Goal: Contribute content: Contribute content

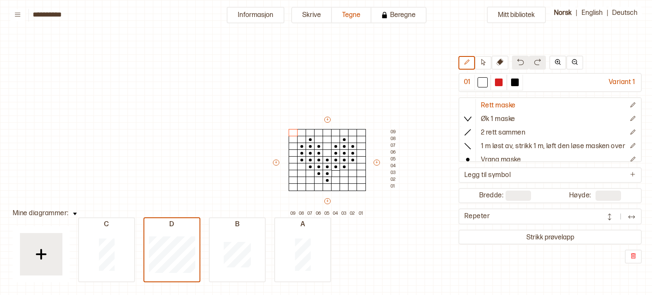
scroll to position [58, 36]
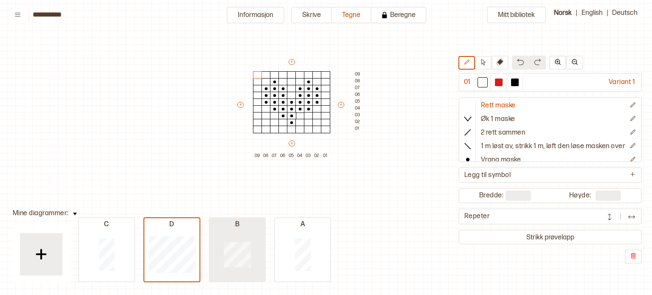
click at [239, 240] on div at bounding box center [237, 254] width 55 height 54
type input "**"
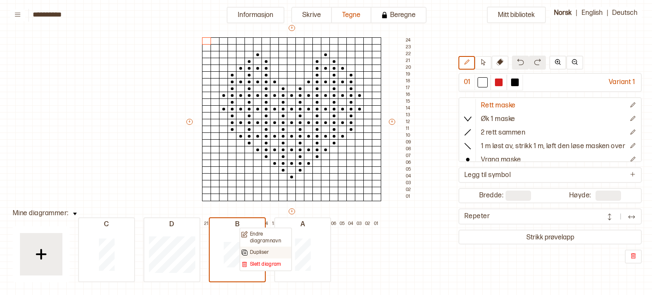
click at [260, 251] on p "Dupliser" at bounding box center [259, 252] width 19 height 7
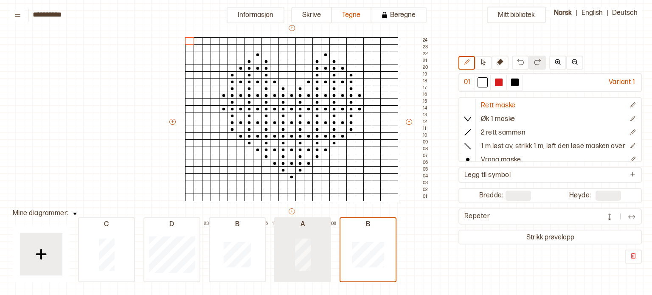
type input "*"
type input "**"
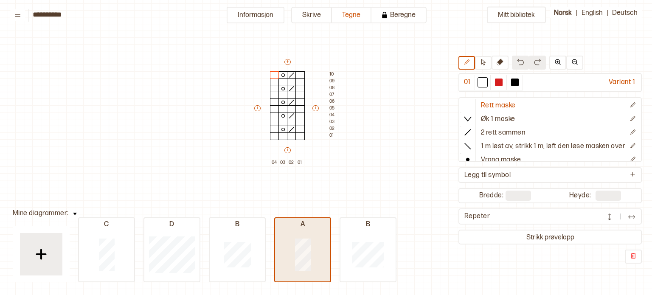
click at [325, 252] on div at bounding box center [302, 254] width 55 height 54
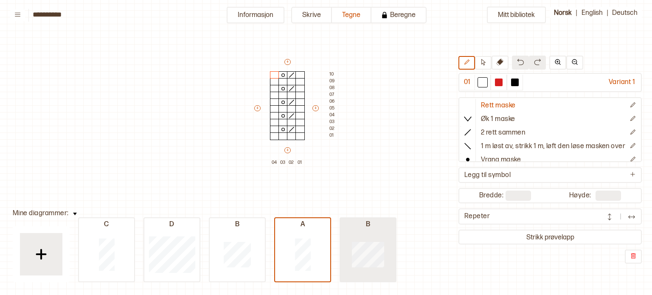
click at [350, 252] on div at bounding box center [367, 254] width 55 height 54
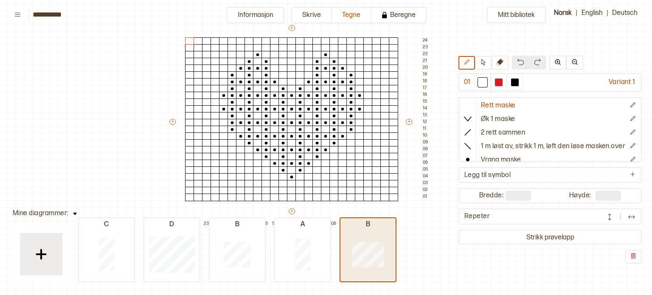
type input "**"
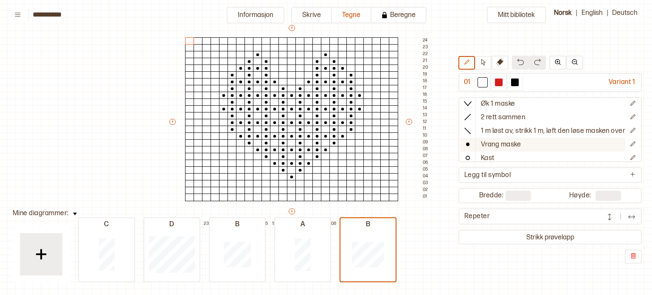
scroll to position [15, 0]
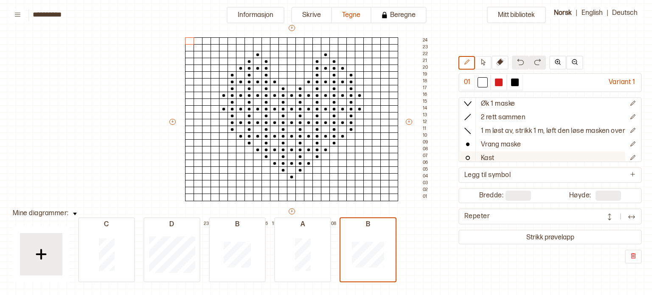
click at [501, 156] on button "Kast" at bounding box center [542, 158] width 165 height 14
click at [387, 178] on div at bounding box center [384, 177] width 9 height 8
click at [384, 160] on div at bounding box center [384, 164] width 9 height 8
click at [384, 148] on div at bounding box center [384, 150] width 9 height 8
click at [384, 135] on div at bounding box center [384, 136] width 9 height 8
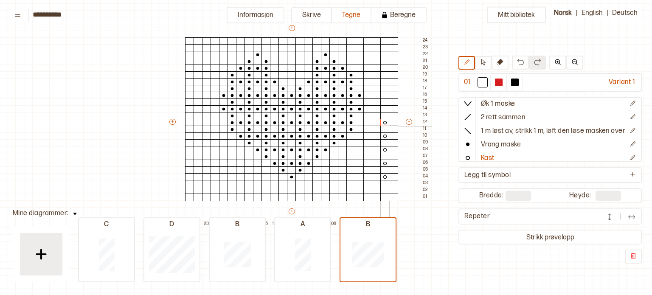
click at [384, 123] on div at bounding box center [384, 123] width 9 height 8
click at [384, 109] on div at bounding box center [384, 109] width 9 height 8
click at [384, 95] on div at bounding box center [384, 96] width 9 height 8
click at [385, 80] on div at bounding box center [384, 82] width 9 height 8
click at [386, 70] on div at bounding box center [384, 68] width 9 height 8
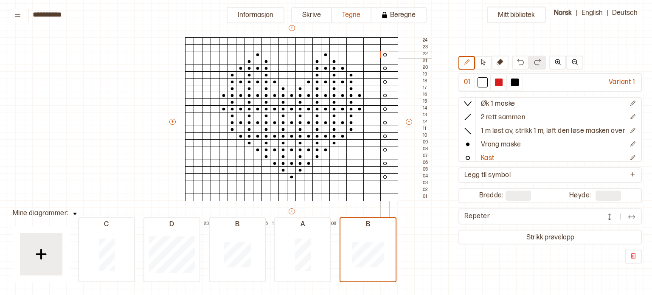
click at [386, 55] on div at bounding box center [384, 55] width 9 height 8
click at [386, 190] on div at bounding box center [384, 191] width 9 height 8
click at [384, 42] on div at bounding box center [384, 41] width 9 height 8
click at [499, 121] on p "2 rett sammen" at bounding box center [503, 117] width 44 height 9
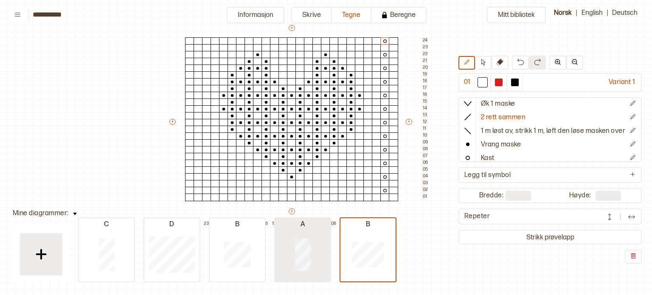
click at [303, 233] on div at bounding box center [302, 254] width 55 height 54
type input "*"
type input "**"
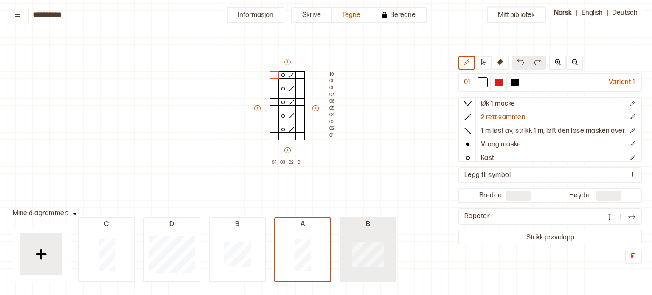
type input "**"
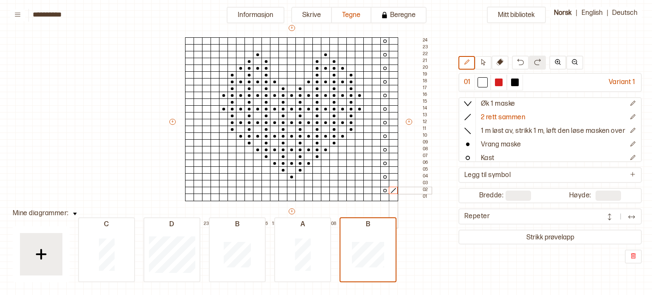
click at [396, 189] on div at bounding box center [393, 191] width 9 height 8
click at [393, 177] on div at bounding box center [393, 177] width 9 height 8
click at [393, 164] on div at bounding box center [393, 164] width 9 height 8
click at [390, 148] on div at bounding box center [393, 150] width 9 height 8
click at [391, 133] on div at bounding box center [393, 136] width 9 height 8
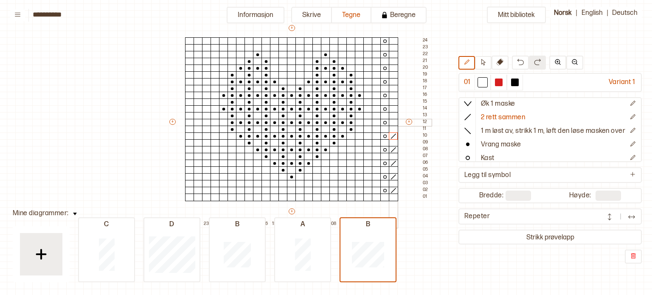
click at [392, 120] on div at bounding box center [393, 123] width 9 height 8
click at [392, 108] on div at bounding box center [393, 109] width 9 height 8
click at [392, 95] on div at bounding box center [393, 96] width 9 height 8
click at [394, 80] on div at bounding box center [393, 82] width 9 height 8
click at [393, 66] on div at bounding box center [393, 68] width 9 height 8
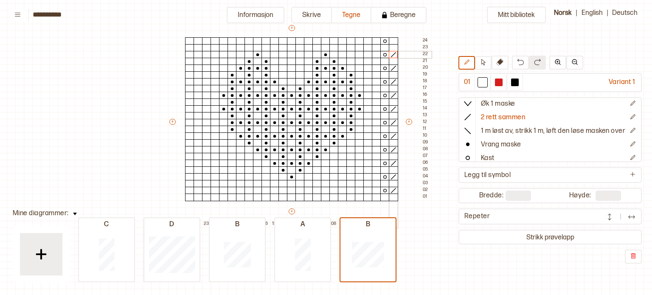
click at [391, 55] on div at bounding box center [393, 55] width 9 height 8
click at [391, 40] on div at bounding box center [393, 41] width 9 height 8
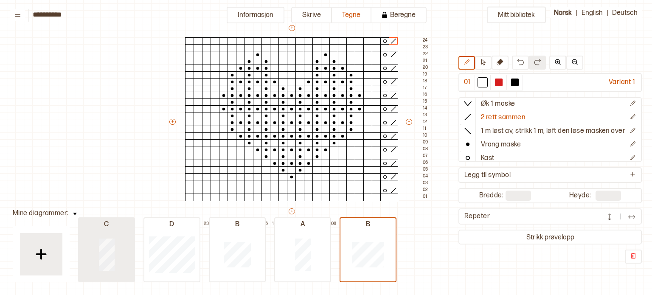
click at [122, 258] on div at bounding box center [106, 254] width 55 height 54
type input "*"
type input "**"
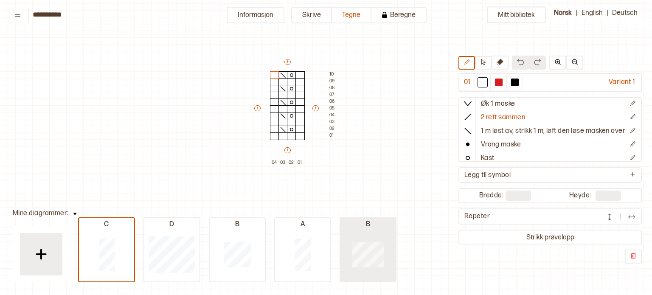
click at [354, 270] on div at bounding box center [367, 254] width 55 height 54
type input "**"
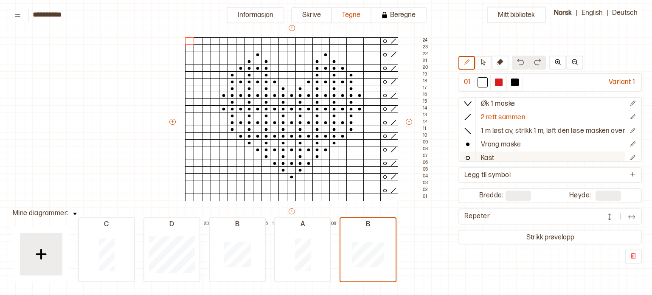
click at [481, 154] on p "Kast" at bounding box center [488, 158] width 14 height 9
click at [197, 96] on div at bounding box center [197, 96] width 9 height 8
click at [195, 81] on div at bounding box center [197, 82] width 9 height 8
click at [199, 67] on div at bounding box center [197, 68] width 9 height 8
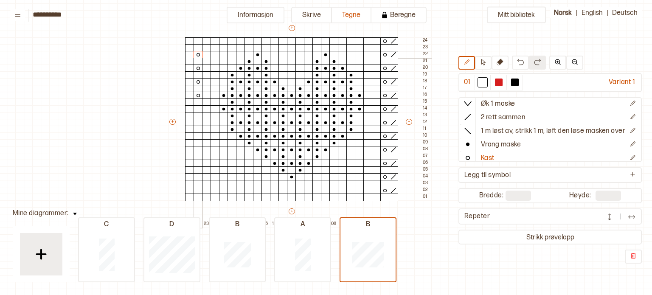
click at [199, 55] on div at bounding box center [197, 55] width 9 height 8
click at [196, 39] on div at bounding box center [197, 41] width 9 height 8
click at [194, 108] on div at bounding box center [197, 109] width 9 height 8
click at [198, 123] on div at bounding box center [197, 123] width 9 height 8
click at [198, 137] on div at bounding box center [197, 136] width 9 height 8
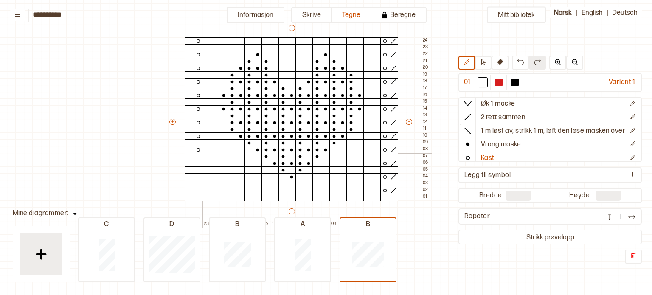
click at [200, 151] on div at bounding box center [197, 150] width 9 height 8
click at [200, 163] on div at bounding box center [197, 164] width 9 height 8
click at [200, 177] on div at bounding box center [197, 177] width 9 height 8
click at [200, 190] on div at bounding box center [197, 191] width 9 height 8
click at [542, 130] on p "1 m løst av, strikk 1 m, løft den løse masken over" at bounding box center [553, 131] width 144 height 9
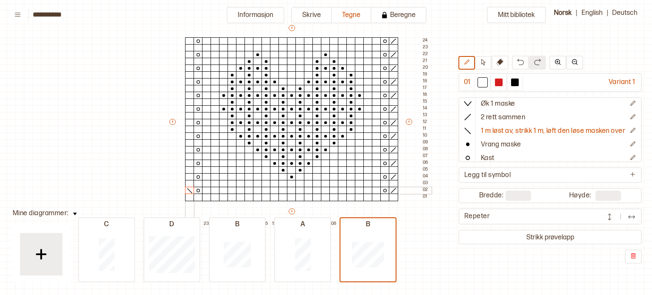
click at [188, 190] on div at bounding box center [189, 191] width 9 height 8
click at [190, 175] on div at bounding box center [189, 177] width 9 height 8
click at [192, 161] on div at bounding box center [189, 164] width 9 height 8
click at [190, 150] on div at bounding box center [189, 150] width 9 height 8
click at [190, 136] on div at bounding box center [189, 136] width 9 height 8
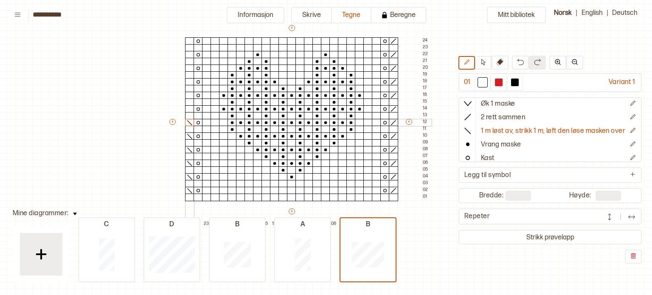
click at [188, 123] on div at bounding box center [189, 123] width 9 height 8
click at [191, 108] on div at bounding box center [189, 109] width 9 height 8
click at [190, 95] on div at bounding box center [189, 96] width 9 height 8
click at [190, 80] on div at bounding box center [189, 82] width 9 height 8
click at [188, 67] on div at bounding box center [189, 68] width 9 height 8
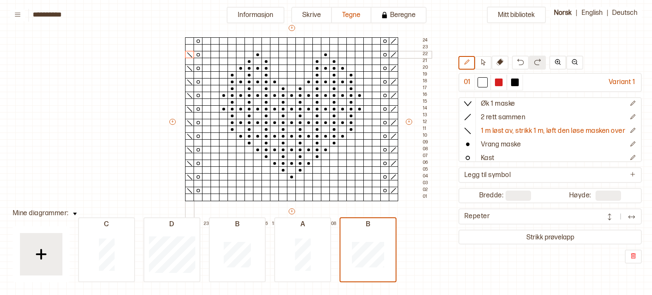
click at [188, 55] on div at bounding box center [189, 55] width 9 height 8
click at [188, 42] on div at bounding box center [189, 41] width 9 height 8
click at [165, 100] on div "Mitt bibliotek 01 Variant 1 Rett maske Øk 1 maske 2 rett sammen 1 m løst av, st…" at bounding box center [615, 237] width 1303 height 590
click at [140, 98] on div "Mitt bibliotek 01 Variant 1 Rett maske Øk 1 maske 2 rett sammen 1 m løst av, st…" at bounding box center [615, 237] width 1303 height 590
click at [384, 259] on p "Endre diagramnavn" at bounding box center [400, 262] width 40 height 13
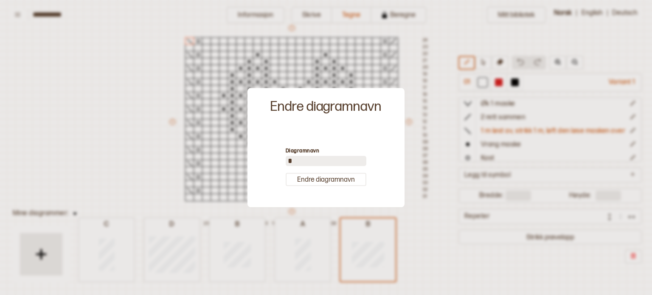
click at [307, 163] on input "*" at bounding box center [326, 161] width 81 height 10
type input "***"
click at [317, 182] on button "Endre diagramnavn" at bounding box center [326, 179] width 81 height 13
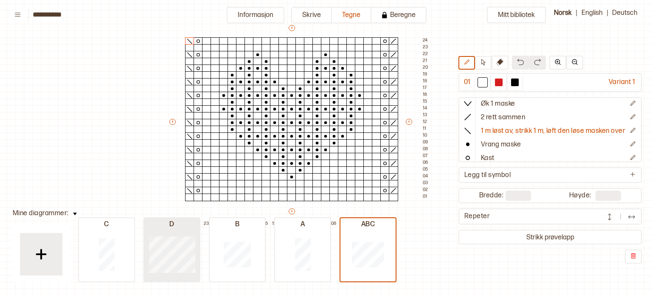
type input "*"
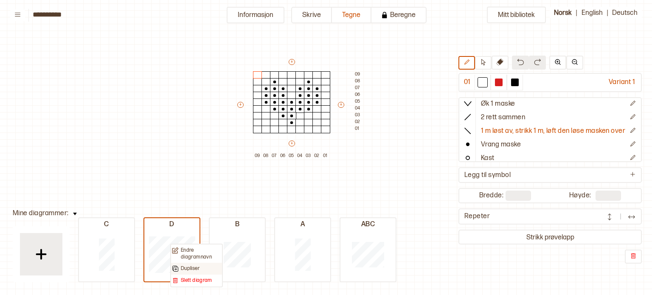
click at [202, 267] on div "Dupliser" at bounding box center [196, 268] width 49 height 7
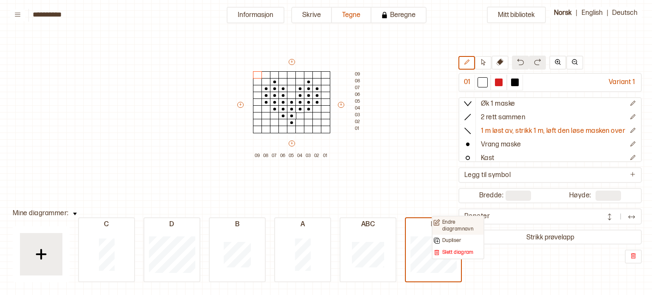
click at [444, 225] on p "Endre diagramnavn" at bounding box center [462, 225] width 40 height 13
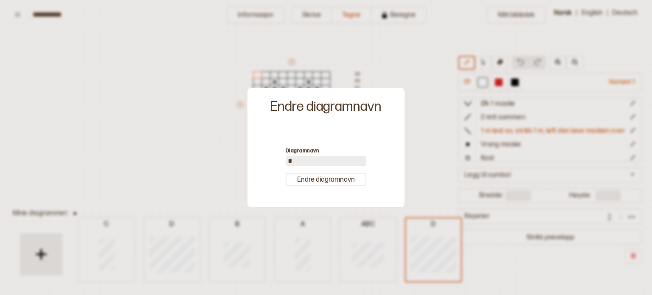
click at [324, 161] on input "*" at bounding box center [326, 161] width 81 height 10
type input "***"
click at [329, 178] on button "Endre diagramnavn" at bounding box center [326, 179] width 81 height 13
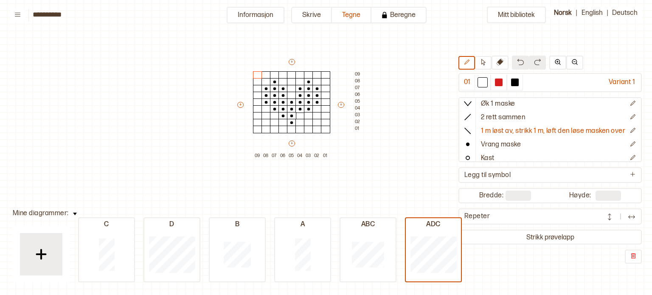
click at [329, 178] on div "01" at bounding box center [325, 195] width 8 height 85
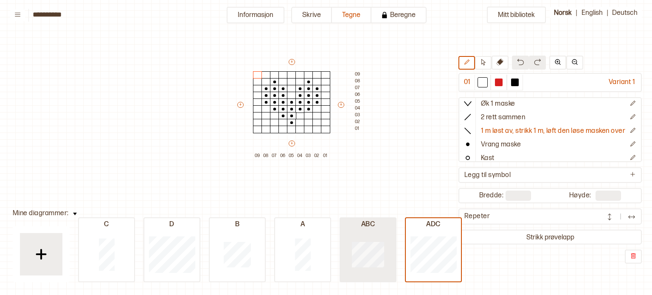
type input "**"
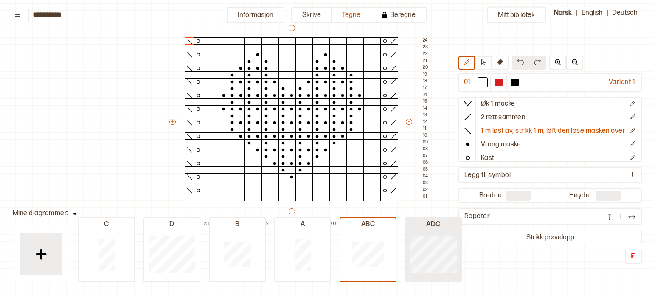
type input "*"
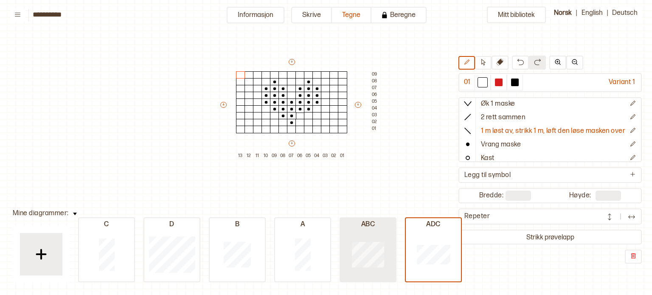
type input "**"
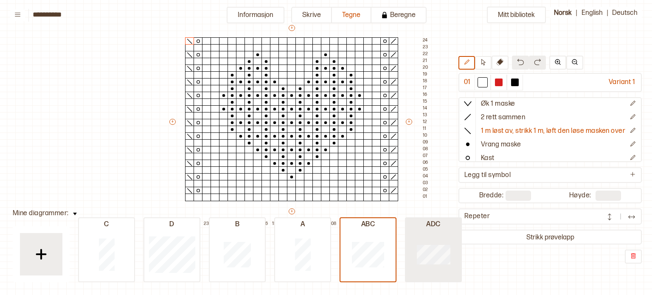
type input "**"
type input "*"
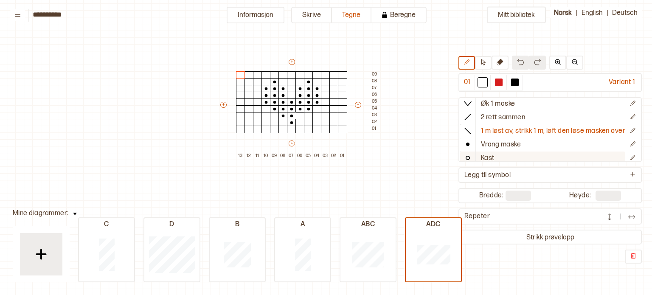
click at [463, 154] on icon at bounding box center [467, 158] width 8 height 8
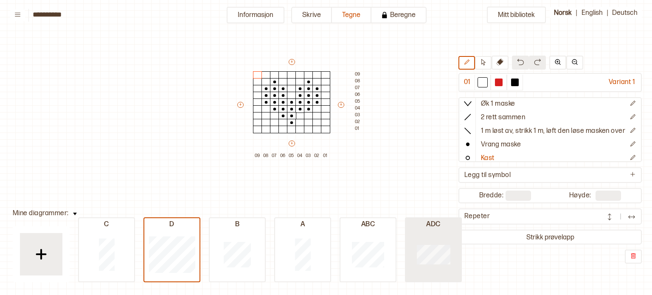
click at [406, 263] on div at bounding box center [433, 254] width 55 height 54
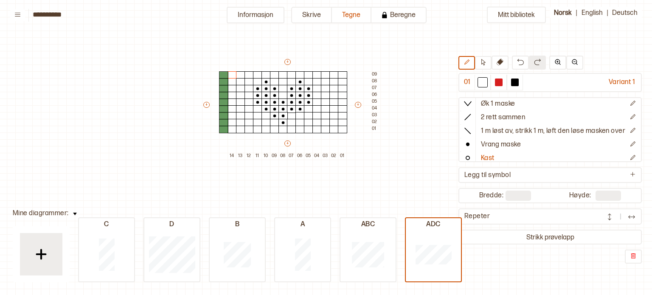
type input "**"
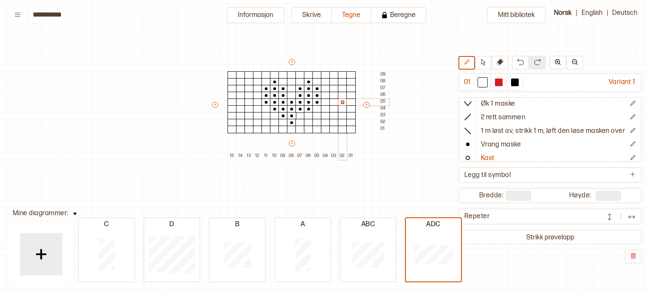
click at [340, 103] on div at bounding box center [342, 102] width 9 height 8
click at [343, 88] on div at bounding box center [342, 89] width 9 height 8
click at [343, 74] on div at bounding box center [342, 75] width 9 height 8
click at [345, 116] on div at bounding box center [342, 116] width 9 height 8
click at [345, 131] on div at bounding box center [342, 130] width 9 height 8
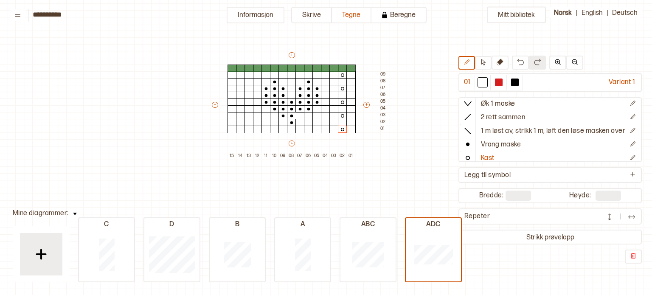
type input "**"
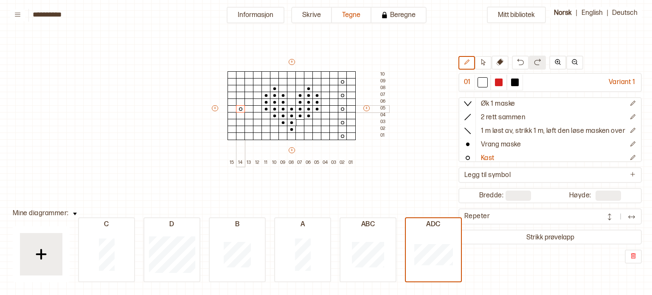
click at [243, 109] on div at bounding box center [240, 109] width 9 height 8
click at [239, 95] on div at bounding box center [240, 96] width 9 height 8
click at [239, 81] on div at bounding box center [240, 82] width 9 height 8
click at [240, 121] on div at bounding box center [240, 123] width 9 height 8
click at [240, 139] on div at bounding box center [240, 136] width 9 height 8
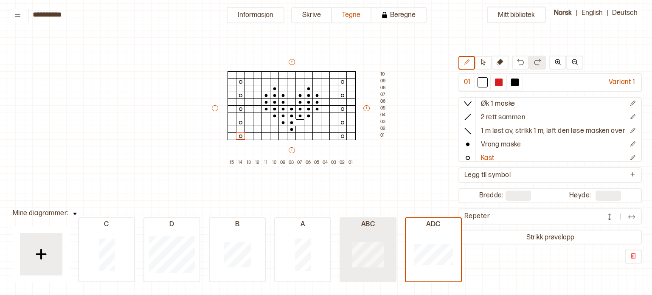
type input "**"
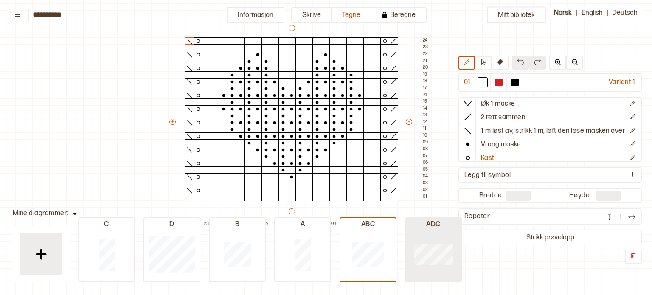
type input "**"
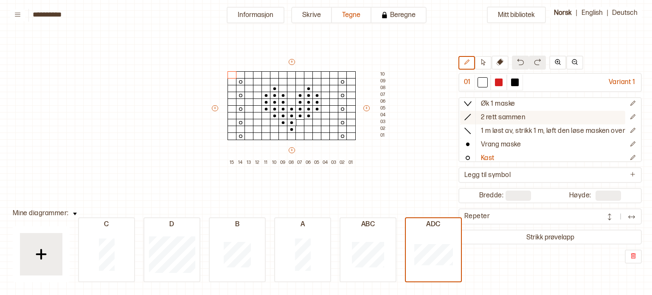
click at [484, 117] on p "2 rett sammen" at bounding box center [503, 117] width 44 height 9
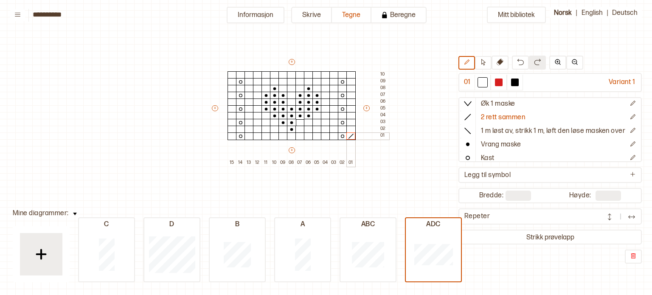
click at [353, 137] on div at bounding box center [350, 136] width 9 height 8
click at [352, 122] on div at bounding box center [350, 123] width 9 height 8
click at [353, 108] on div at bounding box center [350, 109] width 9 height 8
click at [351, 92] on div at bounding box center [350, 96] width 9 height 8
click at [351, 78] on div at bounding box center [350, 82] width 9 height 8
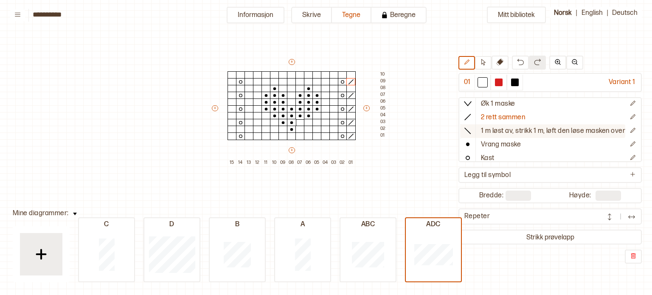
click at [493, 129] on p "1 m løst av, strikk 1 m, løft den løse masken over" at bounding box center [553, 131] width 144 height 9
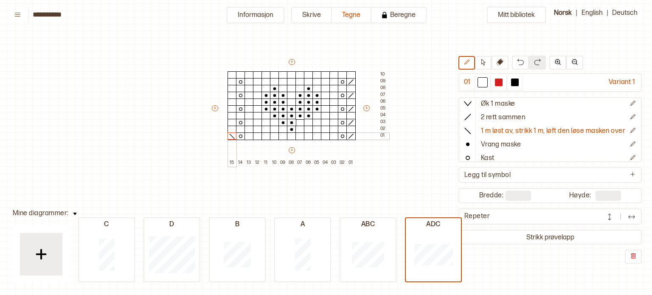
click at [232, 136] on div at bounding box center [231, 136] width 9 height 8
click at [230, 122] on div at bounding box center [231, 123] width 9 height 8
click at [230, 108] on div at bounding box center [231, 109] width 9 height 8
click at [230, 93] on div at bounding box center [231, 96] width 9 height 8
click at [231, 81] on div at bounding box center [231, 82] width 9 height 8
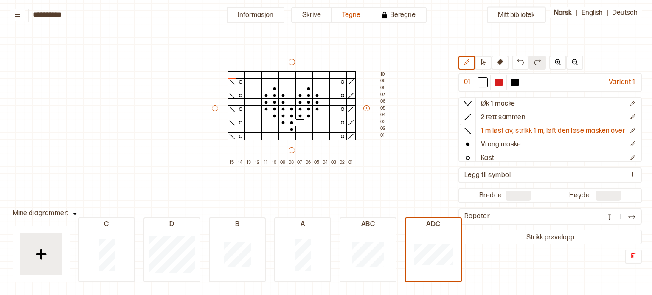
click at [160, 85] on div "Mitt bibliotek 01 Variant 1 Rett maske Øk 1 maske 2 rett sammen 1 m løst av, st…" at bounding box center [615, 237] width 1303 height 590
click at [256, 15] on button "Informasjon" at bounding box center [256, 15] width 58 height 17
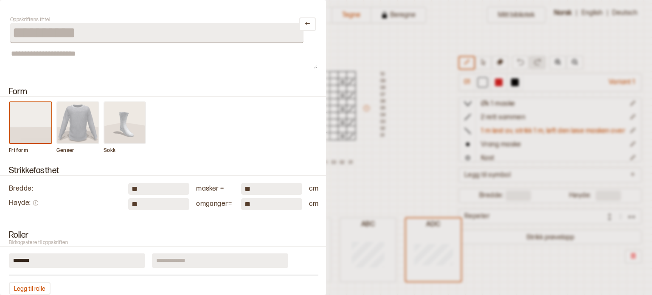
drag, startPoint x: 136, startPoint y: 193, endPoint x: 115, endPoint y: 195, distance: 20.9
click at [115, 195] on div "Bredde : ** masker = ** cm" at bounding box center [163, 189] width 309 height 12
type input "**"
click at [99, 196] on div "Bredde : ** masker = ** cm Høyde : ** omganger = ** cm" at bounding box center [163, 194] width 309 height 31
click at [34, 206] on icon "button" at bounding box center [36, 203] width 6 height 6
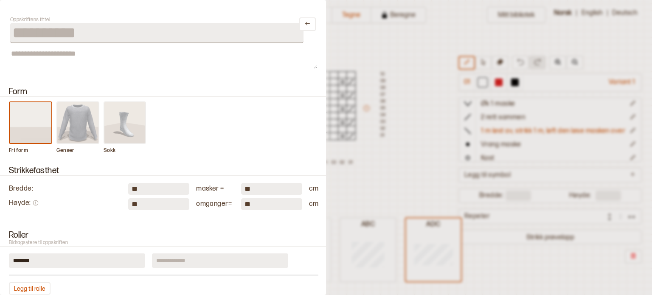
drag, startPoint x: 137, startPoint y: 205, endPoint x: 68, endPoint y: 213, distance: 70.0
click at [68, 213] on div "Strikkefasthet Bredde : ** masker = ** cm Høyde : ** omganger = ** cm" at bounding box center [163, 188] width 326 height 64
type input "*"
click at [89, 108] on img at bounding box center [78, 122] width 42 height 41
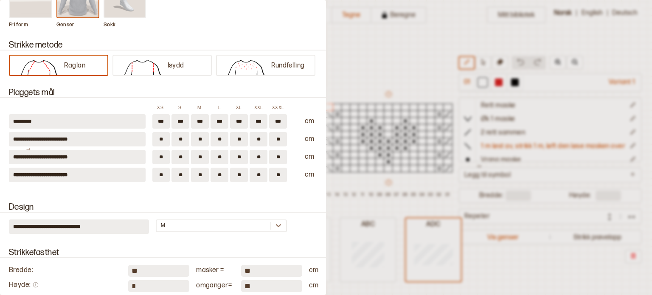
scroll to position [97, 0]
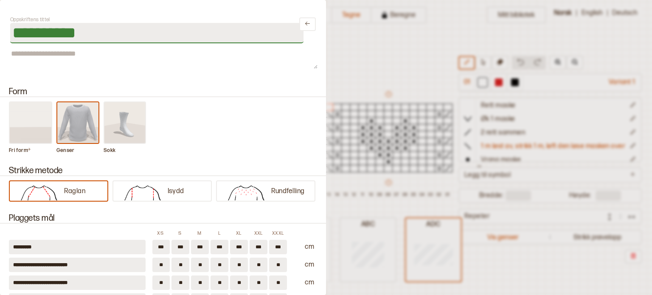
click at [87, 34] on input "**********" at bounding box center [156, 33] width 293 height 20
type input "**********"
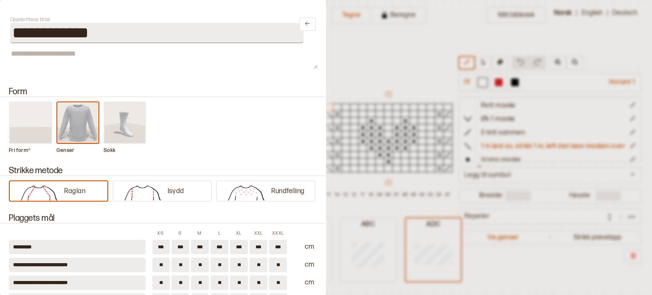
click at [239, 137] on div "Fri form Genser Sokk" at bounding box center [163, 127] width 309 height 53
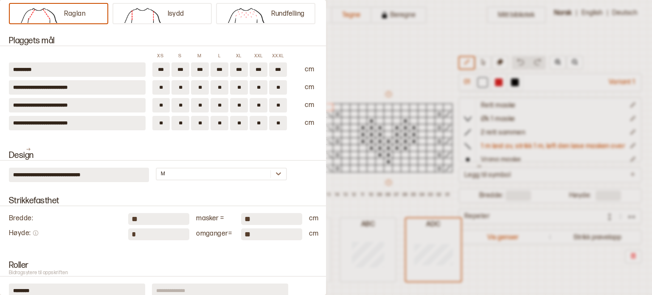
scroll to position [180, 0]
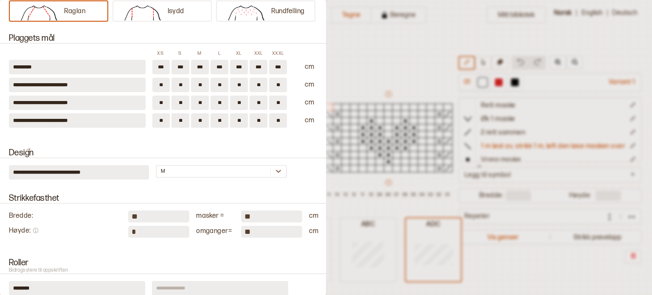
click at [280, 171] on div "**********" at bounding box center [163, 172] width 309 height 14
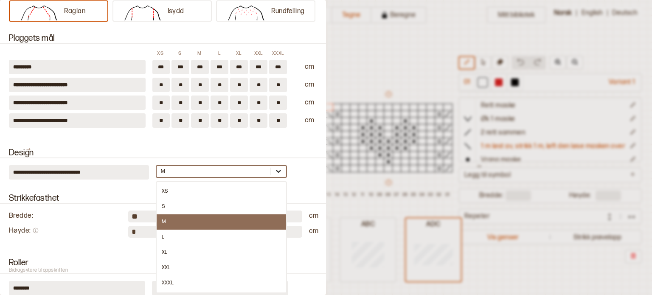
click at [276, 171] on icon at bounding box center [278, 171] width 8 height 8
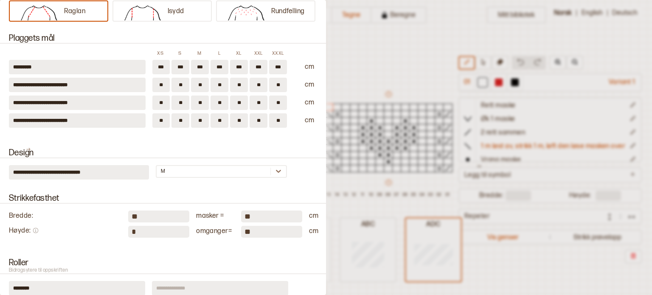
click at [277, 162] on div "**********" at bounding box center [163, 160] width 326 height 45
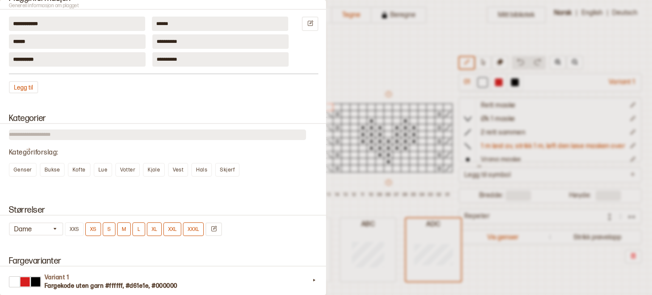
scroll to position [530, 0]
click at [45, 229] on button "Dame" at bounding box center [36, 227] width 54 height 13
click at [14, 261] on div "Barn" at bounding box center [36, 262] width 54 height 8
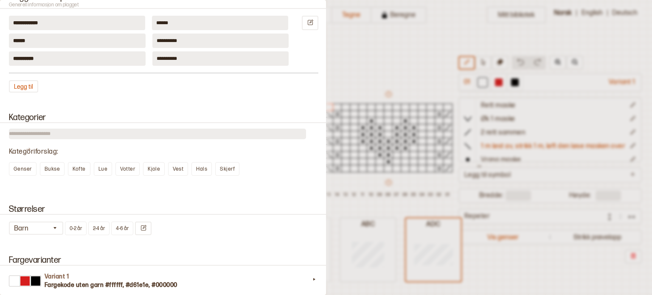
scroll to position [617, 0]
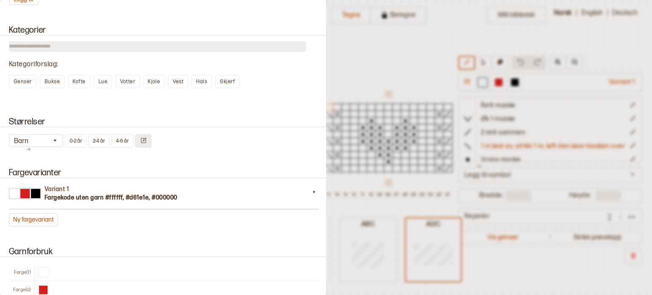
click at [149, 135] on button at bounding box center [143, 141] width 17 height 14
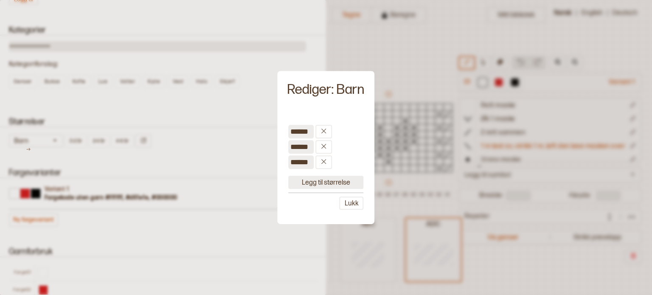
click at [322, 183] on button "Legg til størrelse" at bounding box center [325, 182] width 75 height 13
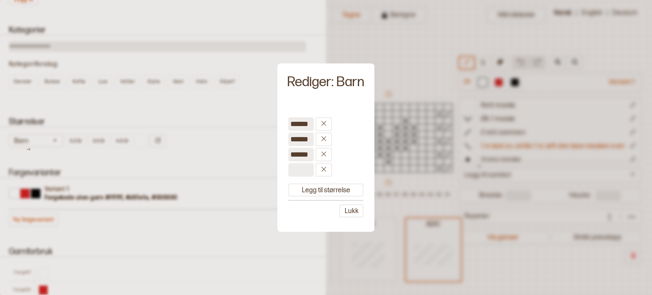
click at [300, 170] on input at bounding box center [300, 170] width 25 height 14
click at [324, 154] on icon at bounding box center [323, 153] width 5 height 5
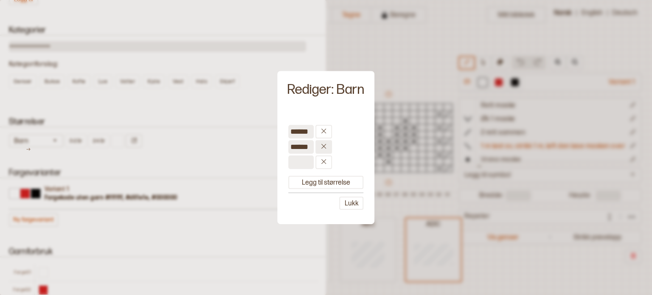
click at [324, 148] on icon at bounding box center [323, 146] width 6 height 6
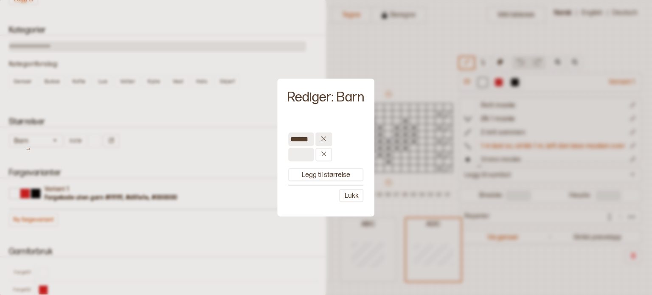
click at [322, 140] on icon at bounding box center [323, 138] width 5 height 5
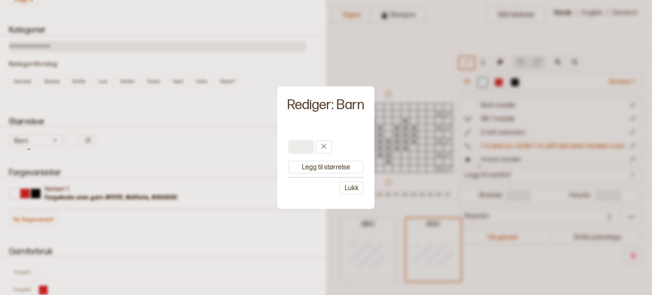
click at [300, 152] on input at bounding box center [300, 147] width 25 height 14
type input "****"
click at [308, 162] on button "Legg til størrelse" at bounding box center [325, 166] width 75 height 13
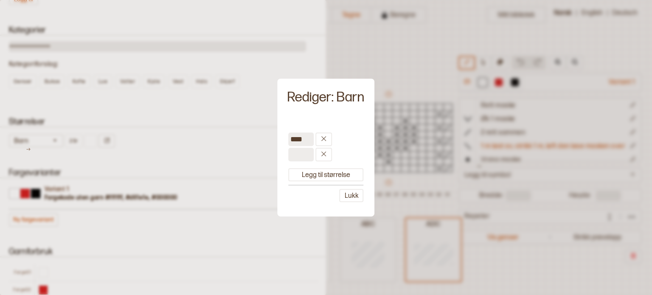
click at [305, 160] on input at bounding box center [300, 155] width 25 height 14
type input "****"
click at [332, 178] on button "Legg til størrelse" at bounding box center [325, 174] width 75 height 13
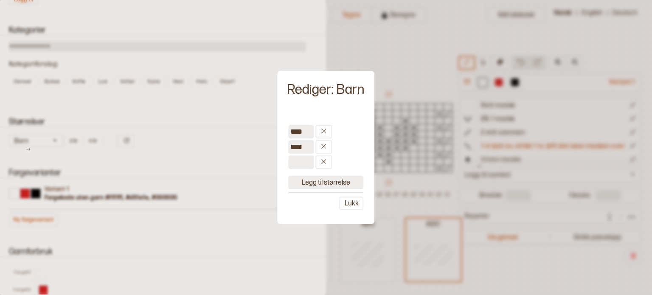
click at [332, 178] on button "Legg til størrelse" at bounding box center [325, 182] width 75 height 13
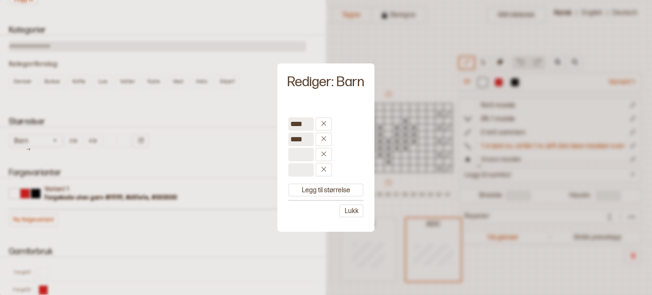
click at [300, 157] on input at bounding box center [300, 155] width 25 height 14
type input "****"
click at [302, 171] on input at bounding box center [300, 170] width 25 height 14
type input "****"
click at [318, 188] on button "Legg til størrelse" at bounding box center [325, 189] width 75 height 13
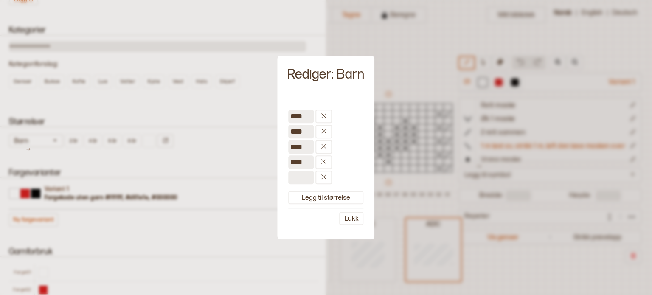
click at [302, 178] on input at bounding box center [300, 178] width 25 height 14
type input "*****"
click at [354, 215] on button "Lukk" at bounding box center [351, 218] width 24 height 13
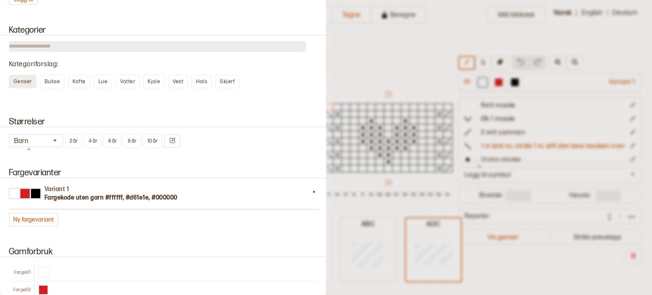
click at [23, 75] on div "Genser" at bounding box center [23, 82] width 28 height 14
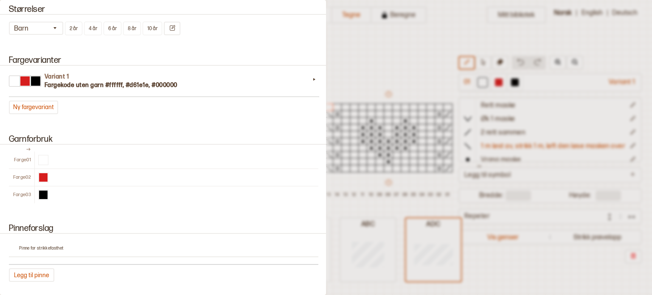
scroll to position [730, 0]
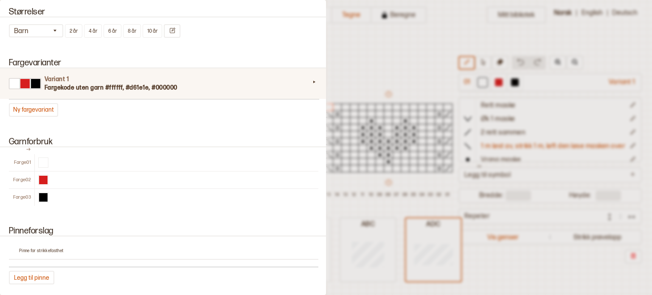
click at [146, 76] on h4 "Variant 1" at bounding box center [177, 79] width 265 height 8
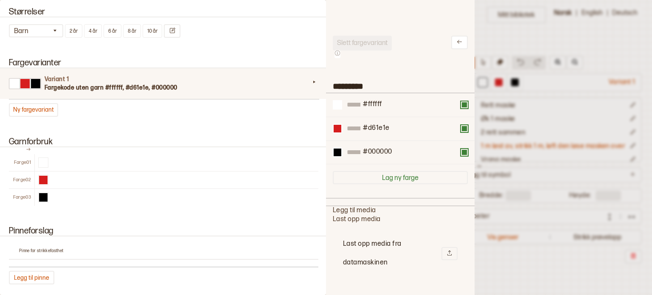
scroll to position [248, 135]
click at [445, 131] on div at bounding box center [425, 128] width 71 height 9
click at [463, 135] on div "#d61e1e" at bounding box center [400, 129] width 149 height 24
click at [461, 131] on button at bounding box center [464, 128] width 7 height 7
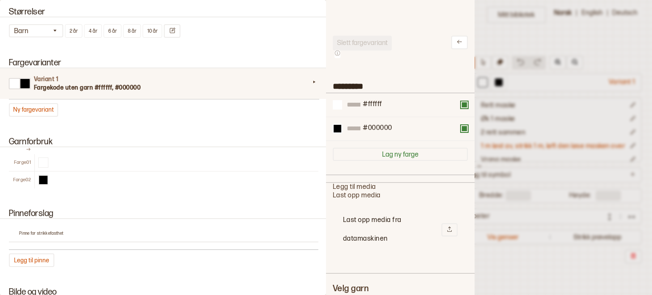
click at [461, 131] on button at bounding box center [464, 128] width 7 height 7
click at [458, 148] on button "Lag ny farge" at bounding box center [400, 154] width 135 height 13
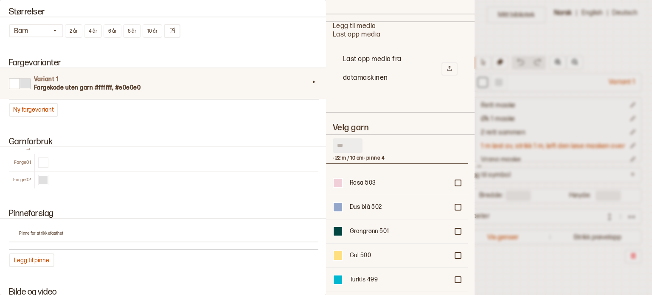
scroll to position [8, 0]
click at [351, 142] on input "text" at bounding box center [348, 145] width 30 height 14
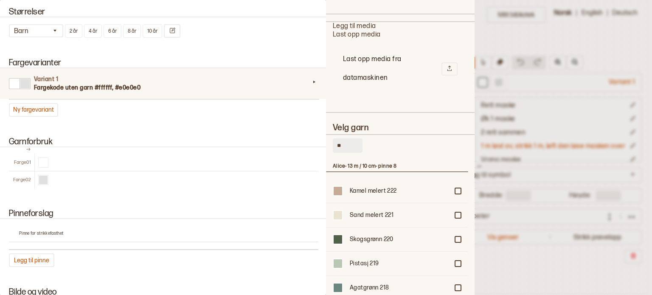
type input "*"
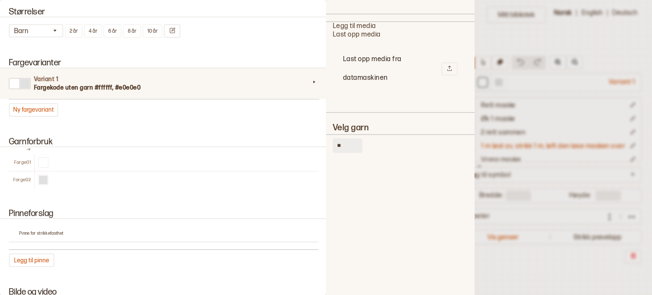
type input "*"
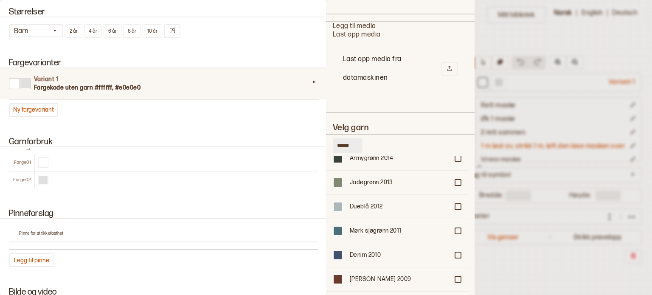
scroll to position [662, 0]
type input "******"
click at [455, 204] on div at bounding box center [457, 206] width 5 height 5
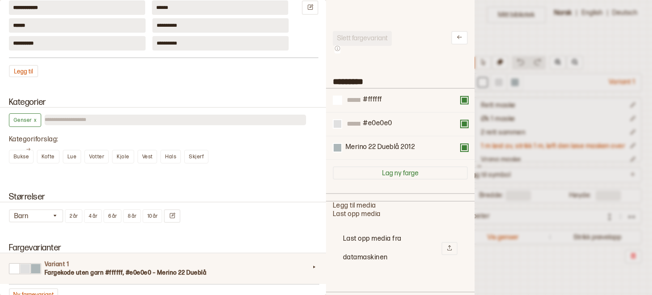
scroll to position [0, 0]
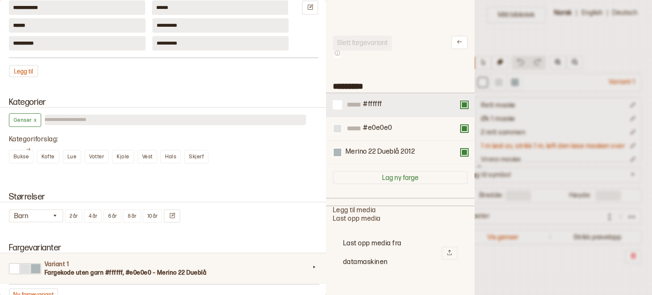
click at [460, 108] on div "#ffffff" at bounding box center [400, 105] width 135 height 10
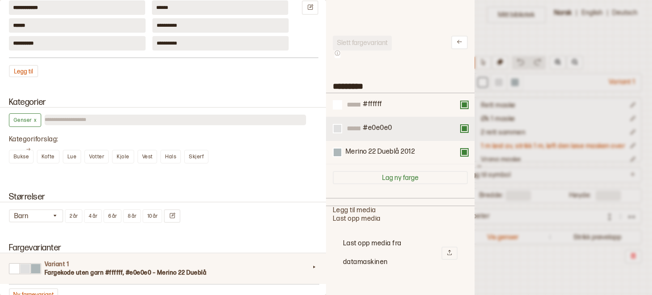
click at [461, 131] on button at bounding box center [464, 128] width 7 height 7
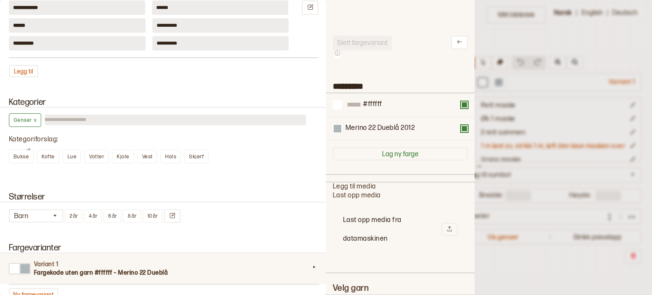
click at [461, 105] on button at bounding box center [464, 104] width 7 height 7
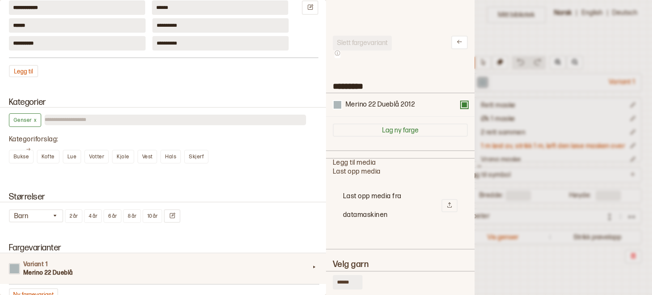
click at [262, 160] on div "Bukse Kofte Lue Votter Kjole Vest Hals Skjerf" at bounding box center [157, 159] width 297 height 26
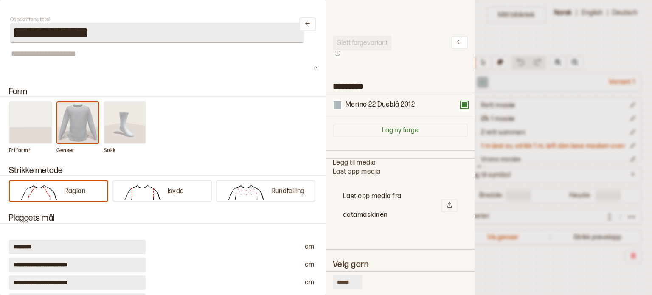
scroll to position [139, 0]
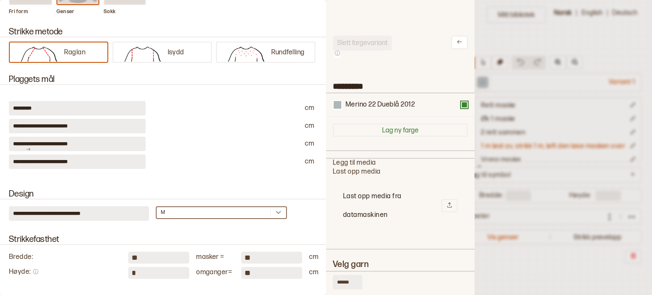
click at [277, 214] on div at bounding box center [278, 212] width 15 height 8
click at [270, 231] on div "No options" at bounding box center [222, 233] width 130 height 16
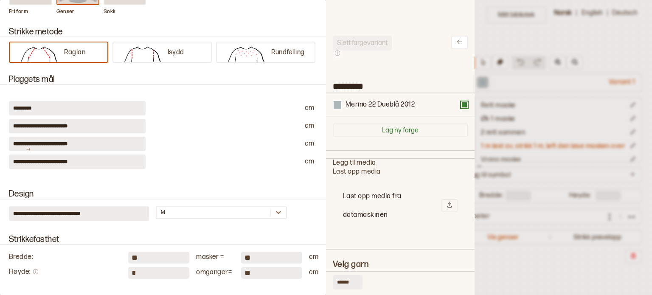
click at [238, 160] on div at bounding box center [219, 161] width 135 height 14
click at [456, 45] on icon at bounding box center [459, 42] width 6 height 6
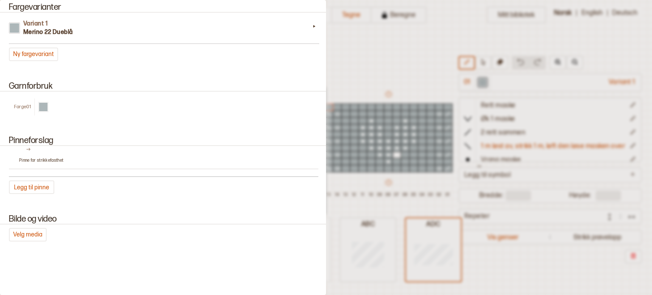
scroll to position [786, 0]
click at [53, 157] on p "Pinne for strikkefasthet" at bounding box center [168, 160] width 299 height 6
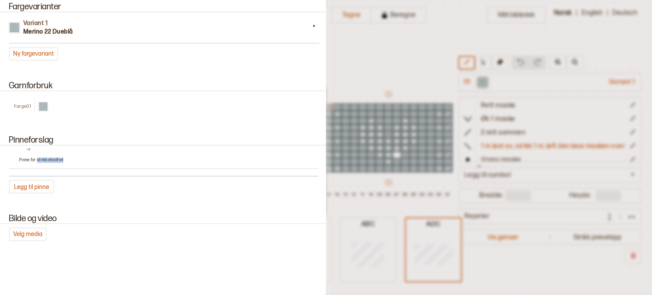
click at [53, 157] on p "Pinne for strikkefasthet" at bounding box center [168, 160] width 299 height 6
click at [29, 148] on img at bounding box center [28, 149] width 4 height 6
click at [45, 180] on button "Legg til pinne" at bounding box center [31, 187] width 45 height 14
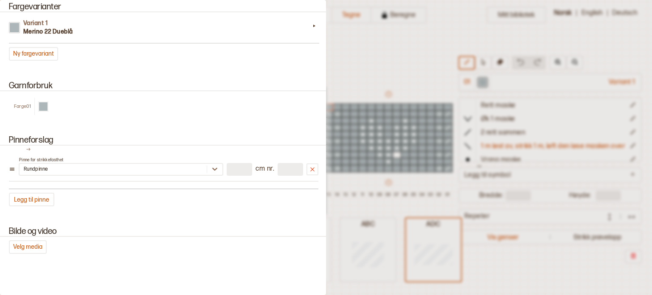
click at [229, 167] on input "number" at bounding box center [239, 169] width 25 height 13
type input "**"
click at [289, 163] on input "*" at bounding box center [289, 169] width 25 height 13
type input "*"
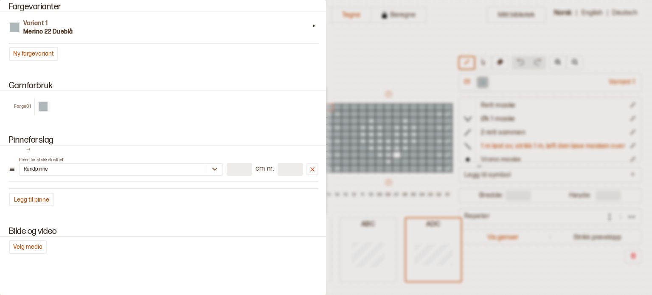
click at [275, 125] on div "Pinneforslag Pinne for strikkefasthet Rundpinne ** cm nr. * Legg til pinne" at bounding box center [163, 170] width 326 height 91
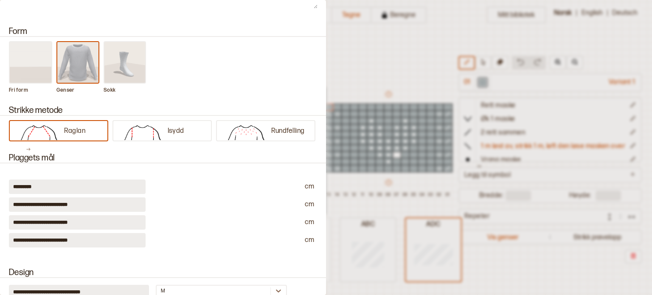
scroll to position [0, 0]
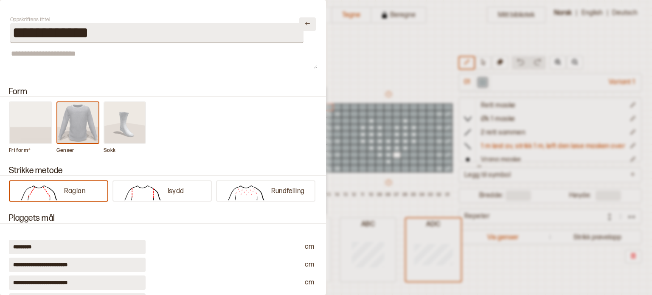
click at [305, 23] on button at bounding box center [307, 24] width 17 height 14
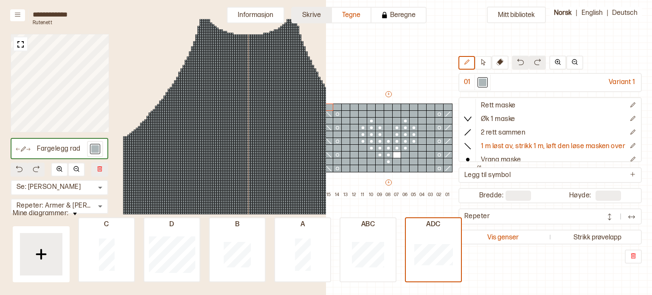
click at [316, 17] on button "Skrive" at bounding box center [311, 15] width 41 height 17
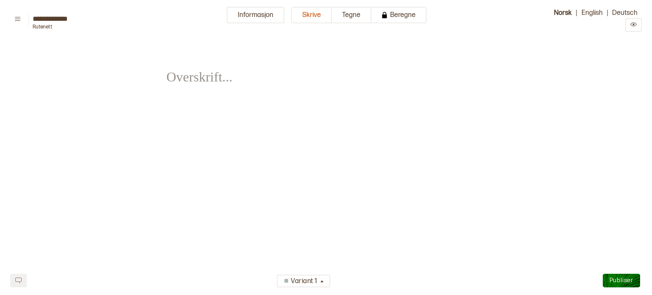
click at [297, 115] on div "﻿ ﻿" at bounding box center [325, 150] width 319 height 216
click at [217, 73] on span "﻿" at bounding box center [196, 71] width 60 height 30
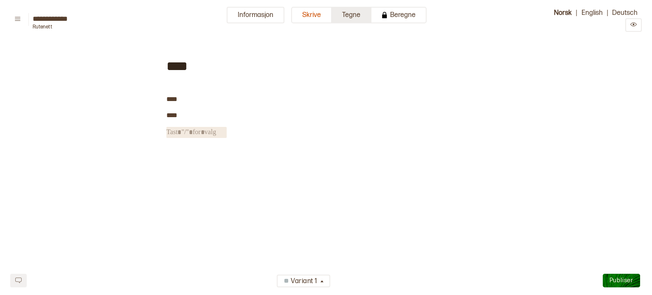
click at [351, 15] on button "Tegne" at bounding box center [351, 15] width 39 height 17
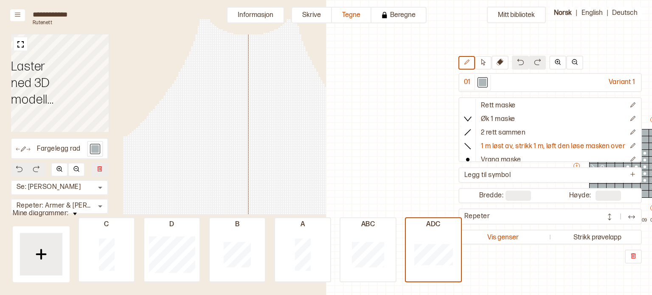
scroll to position [25, 265]
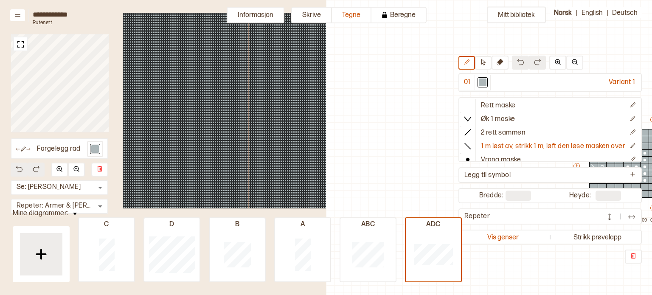
scroll to position [25, 265]
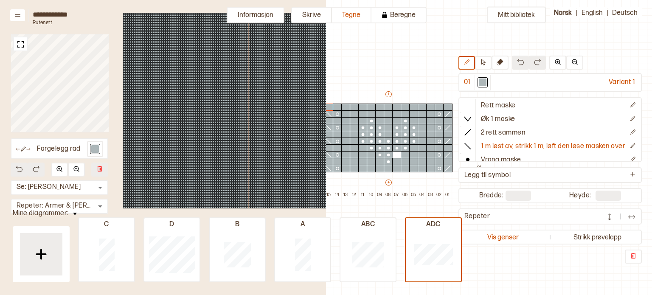
click at [372, 62] on div "Mitt bibliotek 01 Variant 1 Rett maske Øk 1 maske 2 rett sammen 1 m løst av, st…" at bounding box center [387, 270] width 652 height 590
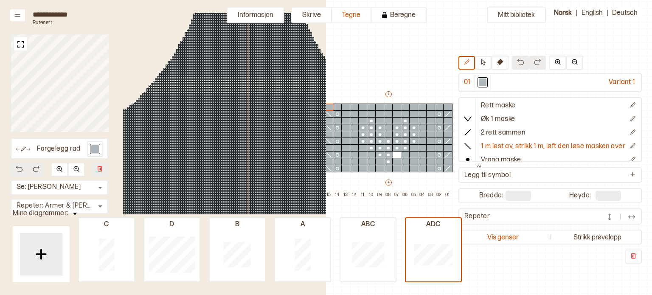
scroll to position [0, 0]
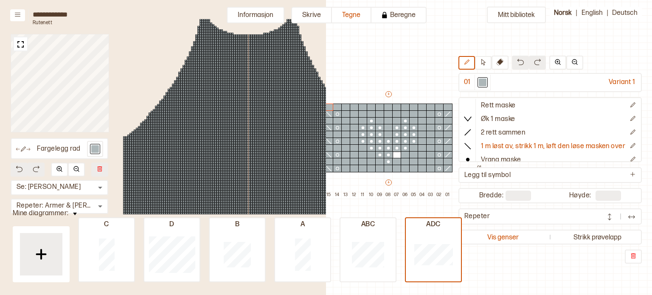
click at [63, 24] on div "Fargelegg rad Se: Fremre Torso * ​ Repeter: Armer & Torso * ​" at bounding box center [163, 113] width 326 height 227
click at [20, 9] on button at bounding box center [17, 15] width 15 height 12
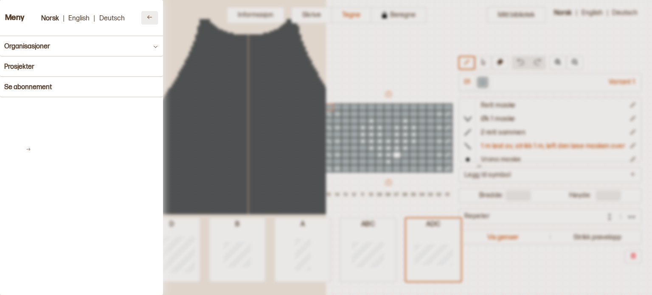
click at [145, 20] on button at bounding box center [149, 18] width 17 height 14
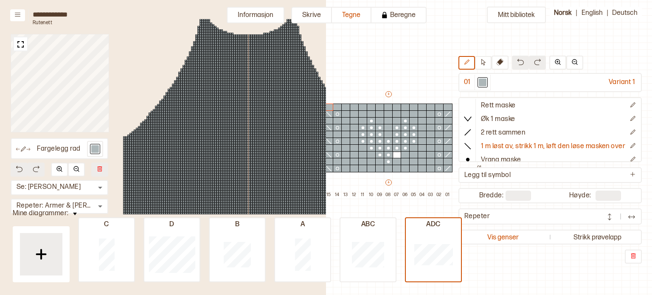
click at [373, 59] on div "Mitt bibliotek 01 Variant 1 Rett maske Øk 1 maske 2 rett sammen 1 m løst av, st…" at bounding box center [387, 270] width 652 height 590
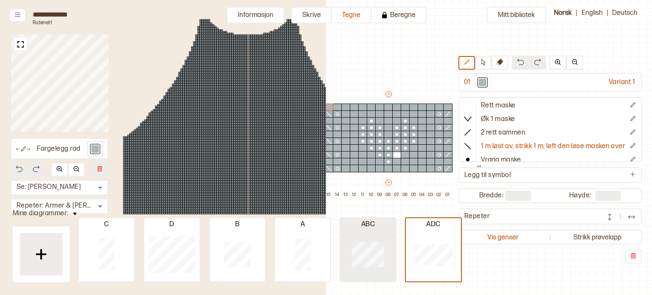
click at [356, 274] on div at bounding box center [367, 254] width 55 height 54
type input "**"
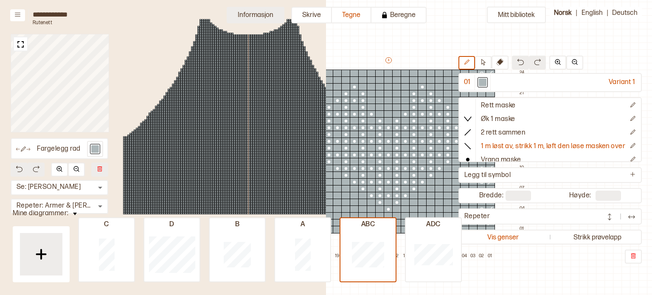
click at [274, 13] on button "Informasjon" at bounding box center [256, 15] width 58 height 17
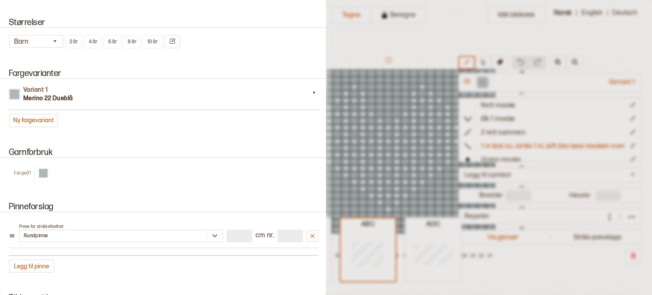
scroll to position [721, 0]
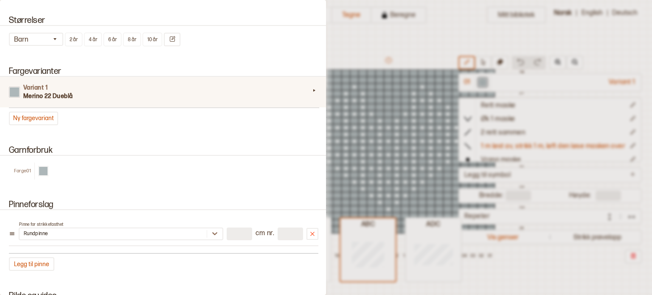
click at [166, 98] on div "Variant 1 Merino 22 Dueblå" at bounding box center [164, 92] width 330 height 31
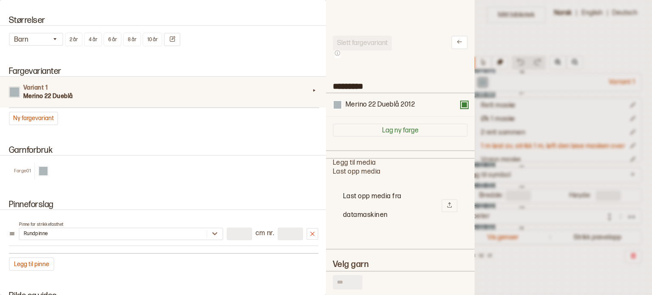
scroll to position [248, 135]
click at [462, 109] on div "Merino 22 Dueblå 2012" at bounding box center [400, 104] width 149 height 23
click at [443, 103] on div at bounding box center [438, 105] width 46 height 9
click at [461, 102] on button at bounding box center [464, 104] width 7 height 7
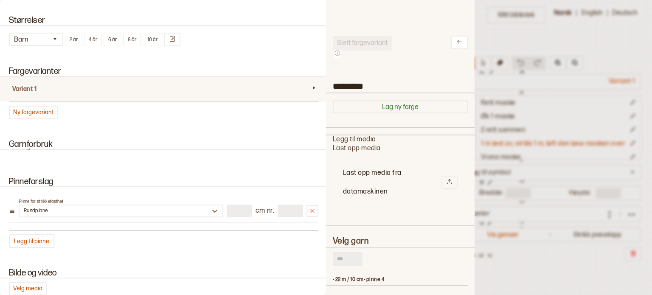
click at [463, 39] on div "Slett fargevariant ********* Lag ny farge Legg til media Last opp media Last op…" at bounding box center [400, 147] width 149 height 295
click at [459, 40] on button at bounding box center [459, 43] width 17 height 14
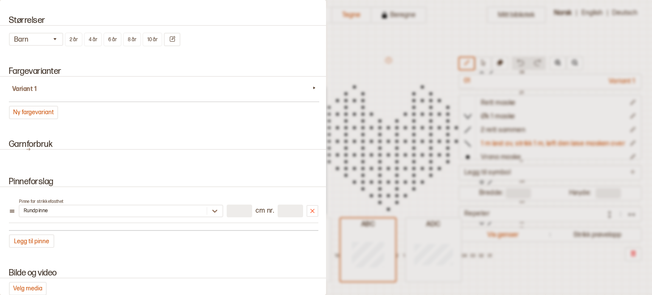
click at [440, 55] on div at bounding box center [326, 147] width 652 height 295
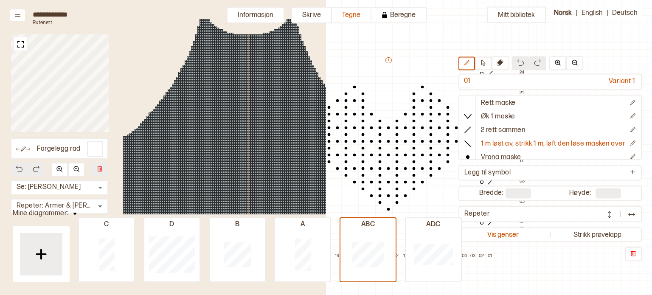
click at [390, 104] on div at bounding box center [388, 108] width 9 height 8
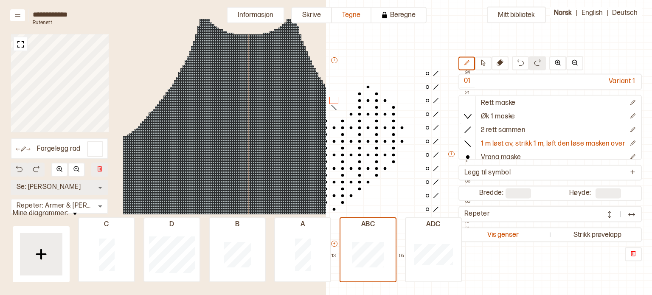
click at [101, 174] on body "**********" at bounding box center [326, 147] width 652 height 295
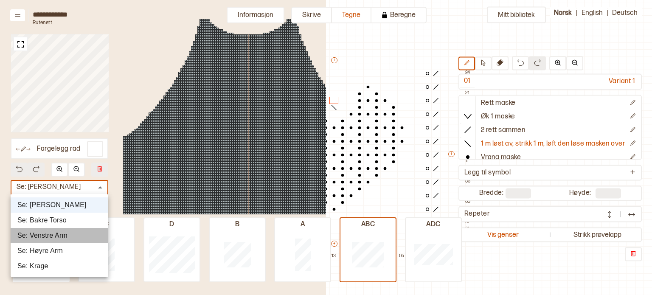
click at [61, 237] on li "Se: Venstre Arm" at bounding box center [60, 235] width 98 height 15
type input "*"
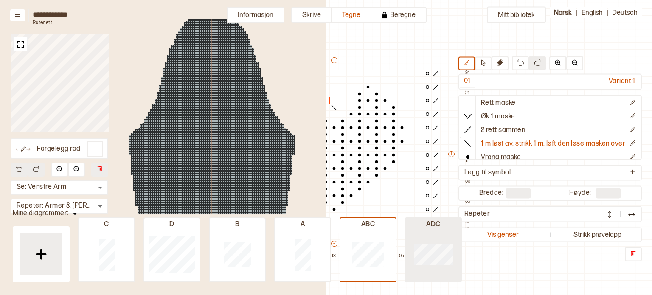
click at [424, 266] on div at bounding box center [433, 254] width 55 height 54
type input "**"
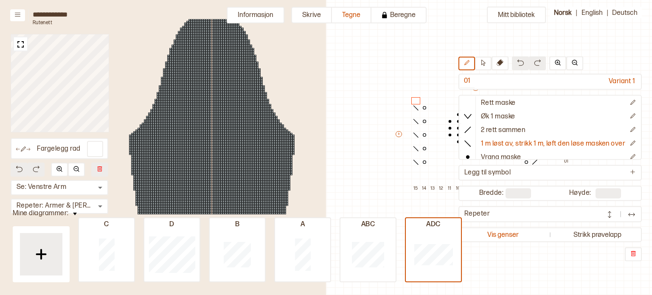
scroll to position [32, 191]
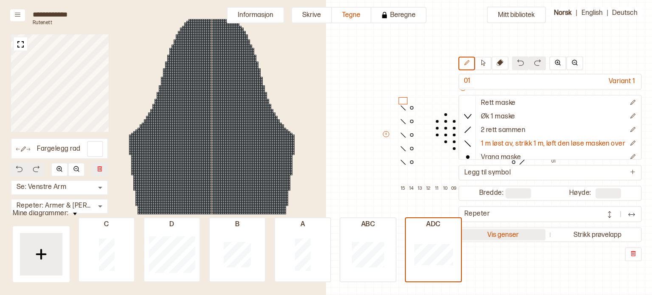
click at [525, 235] on button "Vis genser" at bounding box center [502, 234] width 85 height 11
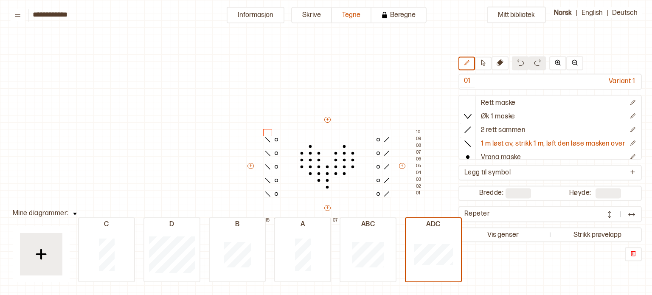
scroll to position [25, 13]
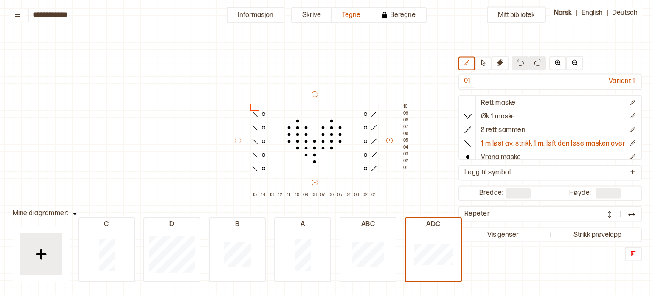
click at [186, 102] on div "Mitt bibliotek 01 Variant 1 Rett maske Øk 1 maske 2 rett sammen 1 m løst av, st…" at bounding box center [638, 270] width 1303 height 590
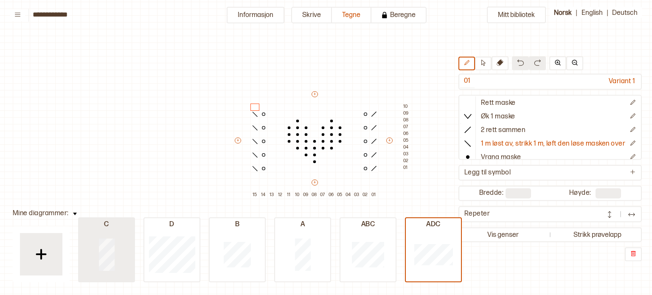
click at [115, 269] on div at bounding box center [106, 254] width 55 height 54
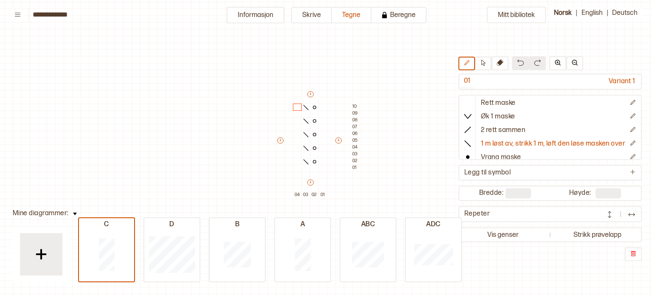
click at [131, 153] on div "Mitt bibliotek 01 Variant 1 Rett maske Øk 1 maske 2 rett sammen 1 m løst av, st…" at bounding box center [638, 270] width 1303 height 590
click at [268, 270] on div "C D B A ABC ADC" at bounding box center [270, 256] width 384 height 51
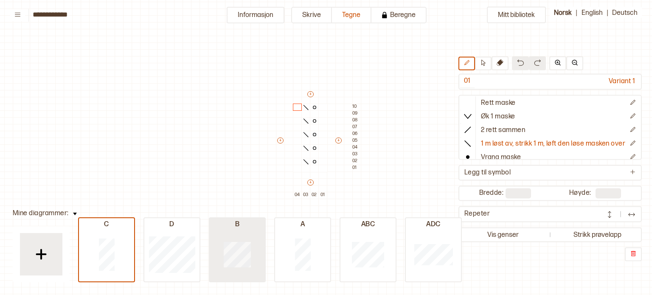
click at [250, 255] on div at bounding box center [237, 254] width 55 height 54
type input "**"
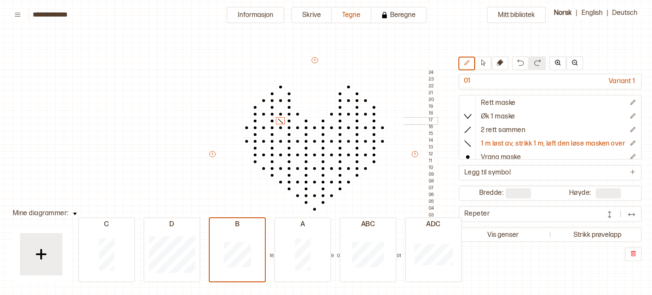
click at [278, 122] on div at bounding box center [280, 121] width 9 height 8
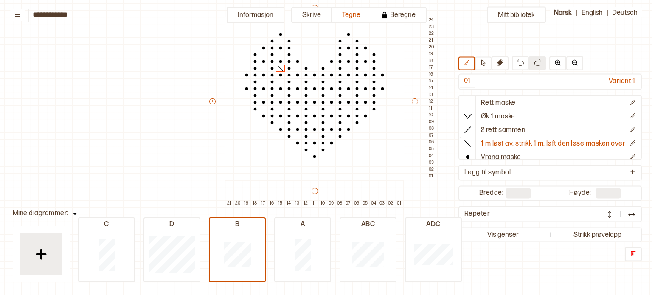
scroll to position [78, 13]
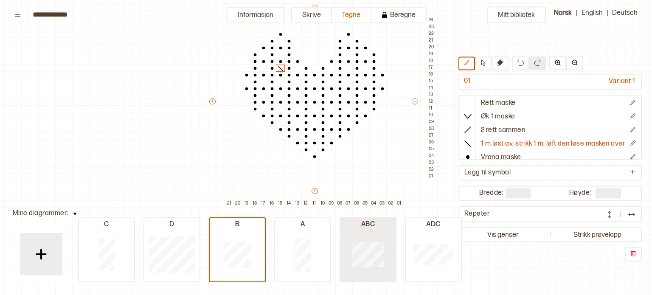
click at [371, 240] on div at bounding box center [367, 254] width 55 height 54
type input "**"
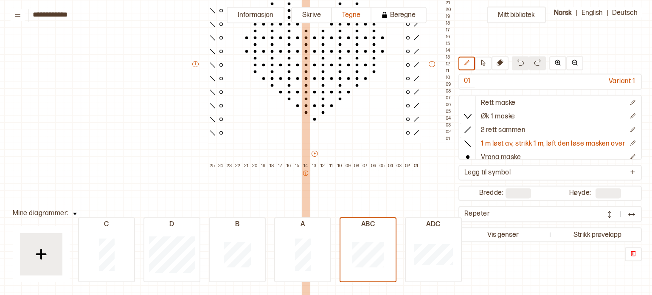
scroll to position [115, 13]
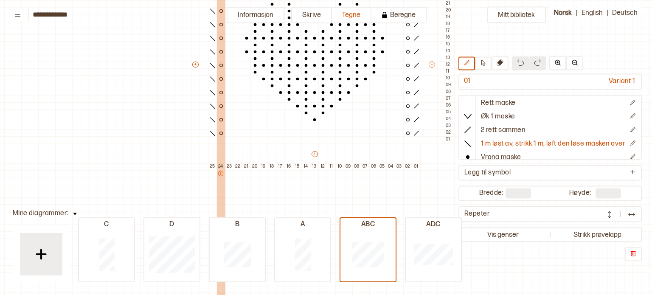
click at [222, 180] on div "24" at bounding box center [220, 205] width 8 height 85
drag, startPoint x: 213, startPoint y: 192, endPoint x: 224, endPoint y: 196, distance: 11.1
click at [224, 196] on div "25 24 23 22 21 20 19 18 17 16 15 14 13 12 11 10 09 08 07 06 05 04 03 02 01" at bounding box center [314, 214] width 212 height 102
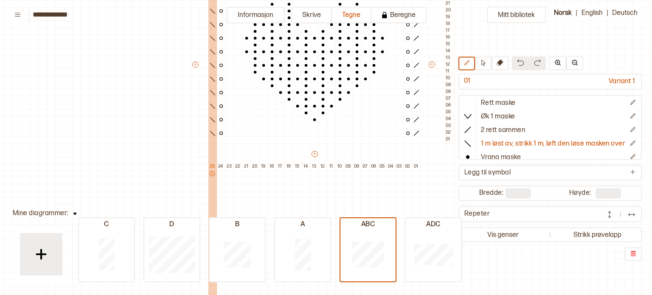
drag, startPoint x: 221, startPoint y: 165, endPoint x: 210, endPoint y: 164, distance: 11.5
click at [210, 164] on div "25 24 23 22 21 20 19 18 17 16 15 14 13 12 11 10 09 08 07 06 05 04 03 02 01" at bounding box center [314, 214] width 212 height 102
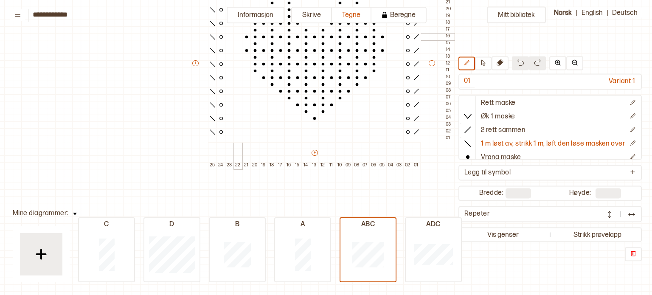
scroll to position [117, 13]
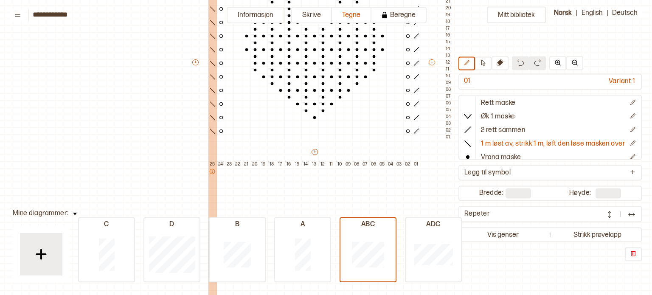
click at [212, 174] on icon at bounding box center [212, 171] width 6 height 6
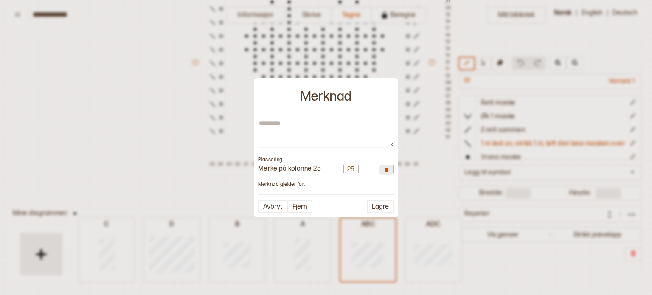
click at [388, 165] on input "*" at bounding box center [386, 170] width 14 height 10
drag, startPoint x: 388, startPoint y: 164, endPoint x: 374, endPoint y: 168, distance: 14.4
click at [374, 168] on div "25 *" at bounding box center [368, 170] width 51 height 11
click at [388, 171] on input "*" at bounding box center [386, 170] width 14 height 10
type textarea "*"
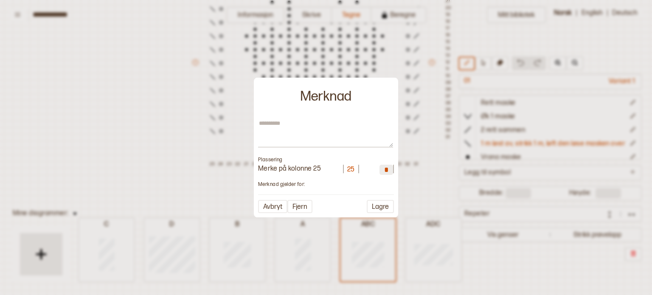
type input "**"
type textarea "*"
type input "***"
type textarea "*"
type input "**"
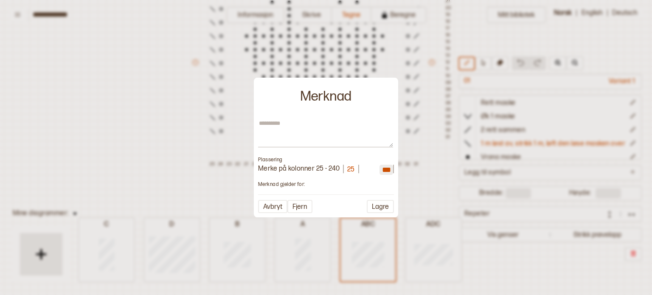
type textarea "*"
type input "**"
click at [287, 141] on textarea at bounding box center [325, 134] width 135 height 28
type textarea "*"
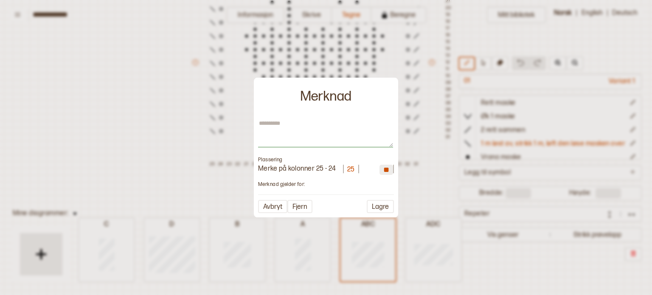
type textarea "*"
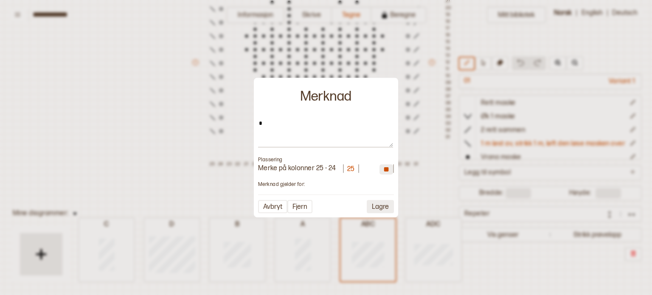
click at [389, 209] on button "Lagre" at bounding box center [380, 206] width 27 height 13
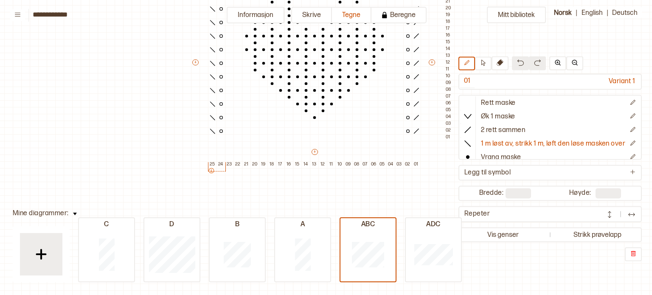
click at [139, 154] on div "Mitt bibliotek 01 Variant 1 Rett maske Øk 1 maske 2 rett sammen 1 m løst av, st…" at bounding box center [638, 178] width 1303 height 590
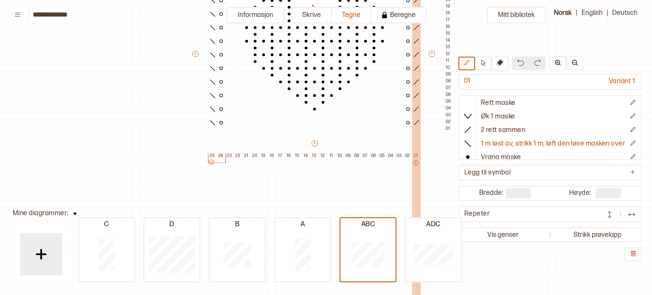
click at [416, 154] on p "01" at bounding box center [416, 156] width 8 height 6
click at [416, 165] on icon at bounding box center [416, 163] width 6 height 6
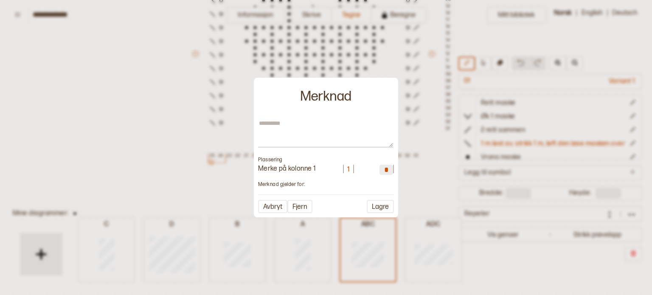
click at [390, 171] on input "*" at bounding box center [386, 170] width 14 height 10
type textarea "*"
type input "*"
type textarea "*"
type input "*"
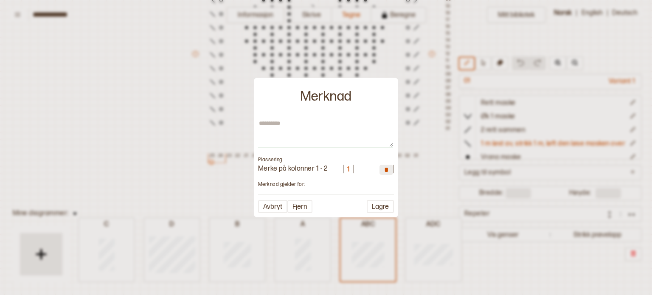
click at [294, 135] on textarea at bounding box center [325, 134] width 135 height 28
type textarea "*"
click at [294, 135] on textarea at bounding box center [325, 134] width 135 height 28
type textarea "*"
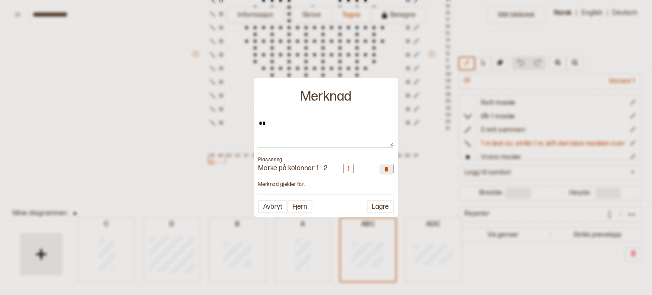
type textarea "*"
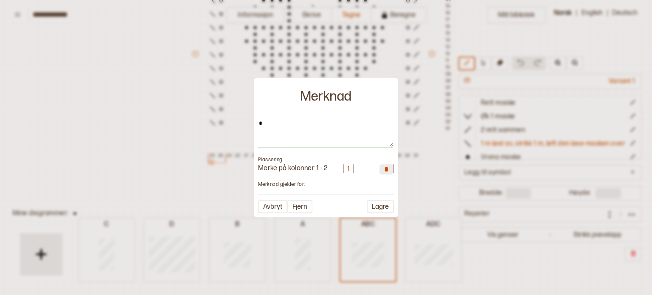
type textarea "*"
click at [295, 142] on textarea "*" at bounding box center [325, 134] width 135 height 28
type textarea "*"
click at [385, 213] on button "Lagre" at bounding box center [380, 206] width 27 height 13
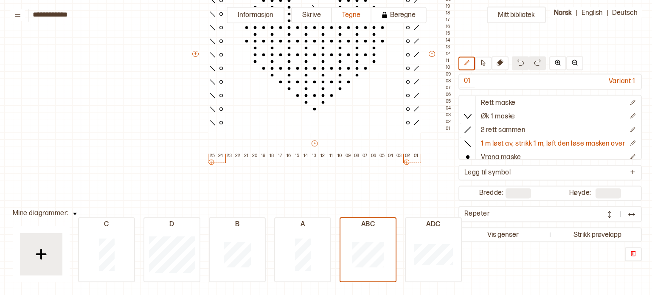
click at [149, 112] on div "Mitt bibliotek 01 Variant 1 Rett maske Øk 1 maske 2 rett sammen 1 m løst av, st…" at bounding box center [638, 169] width 1303 height 590
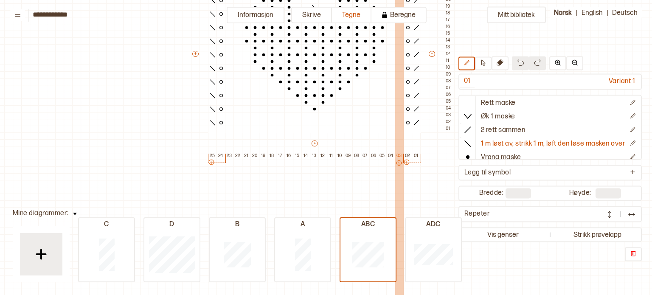
click at [398, 156] on p "03" at bounding box center [399, 156] width 8 height 6
click at [401, 163] on icon at bounding box center [398, 162] width 5 height 5
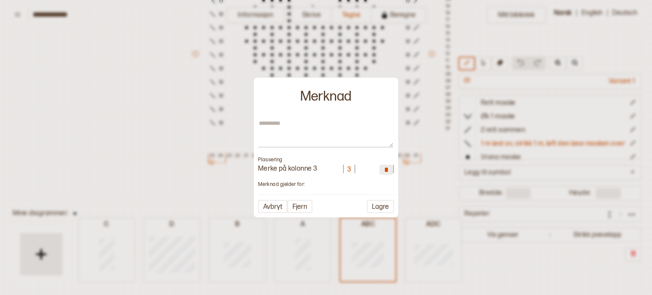
click at [388, 169] on input "*" at bounding box center [386, 170] width 14 height 10
type textarea "*"
type input "*"
type textarea "*"
type input "*"
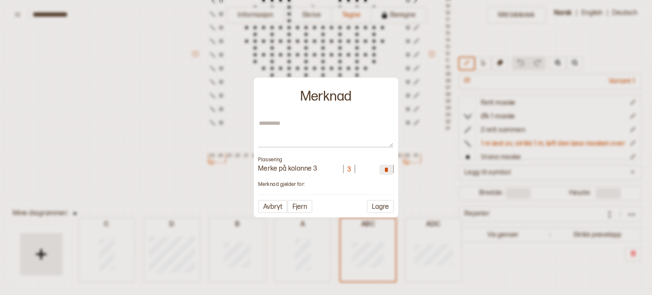
type textarea "*"
type input "**"
drag, startPoint x: 285, startPoint y: 151, endPoint x: 282, endPoint y: 147, distance: 4.8
click at [282, 147] on div "Plassering Merke på kolonner 3 - 23 3 ** Merknad gjelder for: Avbryt Fjern Lagre" at bounding box center [326, 166] width 136 height 93
click at [282, 147] on textarea at bounding box center [325, 134] width 135 height 28
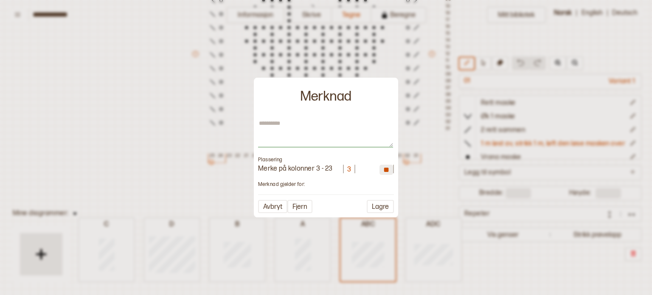
click at [282, 147] on textarea at bounding box center [325, 134] width 135 height 28
click at [273, 135] on textarea at bounding box center [325, 134] width 135 height 28
type textarea "*"
click at [387, 207] on button "Lagre" at bounding box center [380, 206] width 27 height 13
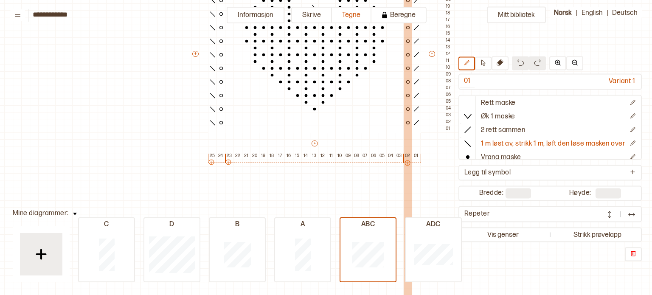
click at [407, 163] on icon at bounding box center [407, 163] width 6 height 6
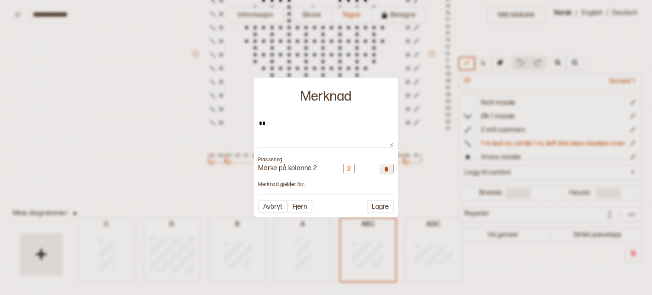
click at [44, 156] on div at bounding box center [326, 147] width 652 height 295
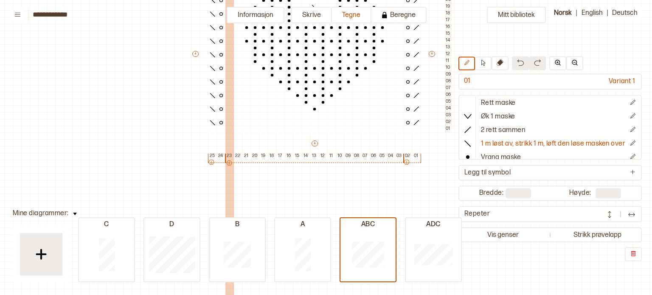
click at [228, 163] on icon at bounding box center [229, 163] width 6 height 6
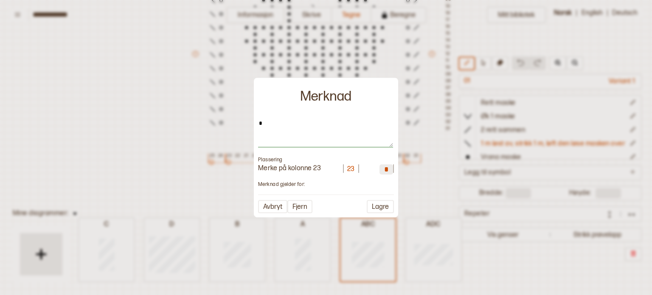
drag, startPoint x: 269, startPoint y: 127, endPoint x: 224, endPoint y: 127, distance: 45.8
click at [224, 127] on body "**********" at bounding box center [326, 147] width 652 height 295
click at [272, 123] on textarea "*" at bounding box center [325, 134] width 135 height 28
type textarea "*"
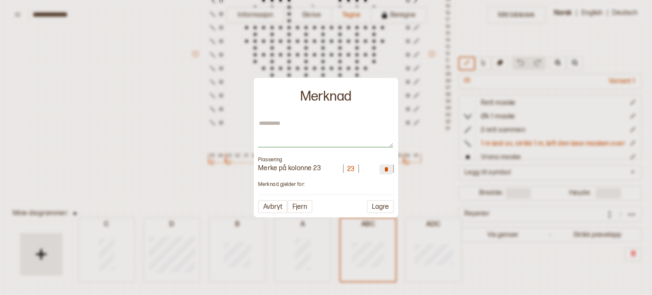
type textarea "*"
click at [383, 210] on button "Lagre" at bounding box center [380, 206] width 27 height 13
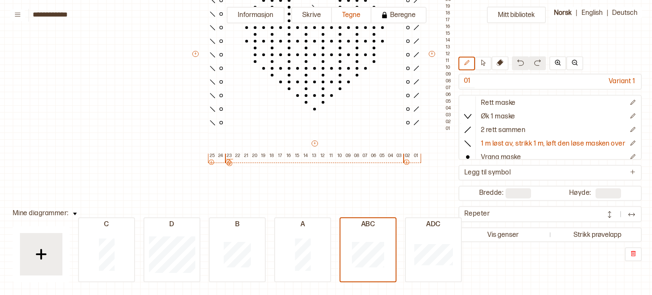
click at [106, 118] on div "Mitt bibliotek 01 Variant 1 Rett maske Øk 1 maske 2 rett sammen 1 m løst av, st…" at bounding box center [638, 169] width 1303 height 590
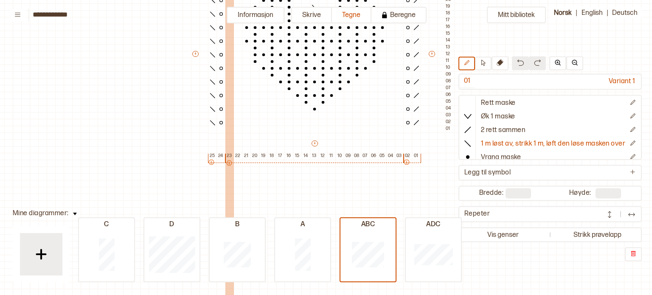
click at [230, 164] on icon at bounding box center [229, 163] width 6 height 6
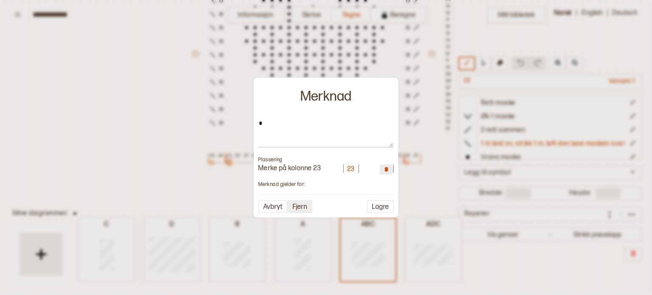
click at [305, 207] on button "Fjern" at bounding box center [299, 206] width 25 height 13
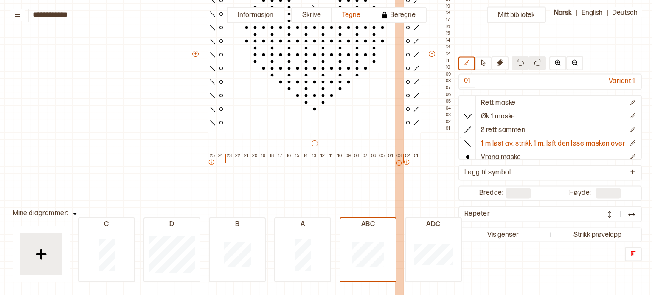
click at [399, 162] on icon at bounding box center [399, 163] width 6 height 6
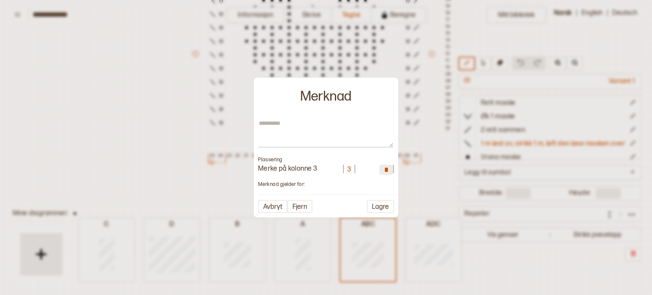
click at [387, 169] on input "*" at bounding box center [386, 170] width 14 height 10
type textarea "*"
type input "*"
type textarea "*"
type input "*"
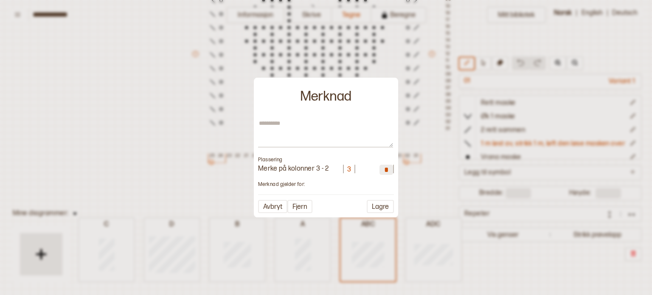
type textarea "*"
type input "**"
type textarea "*"
type input "*"
type textarea "*"
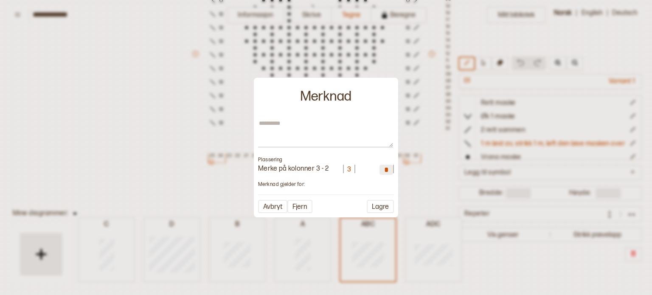
type input "**"
type textarea "*"
type input "*"
type textarea "*"
type input "**"
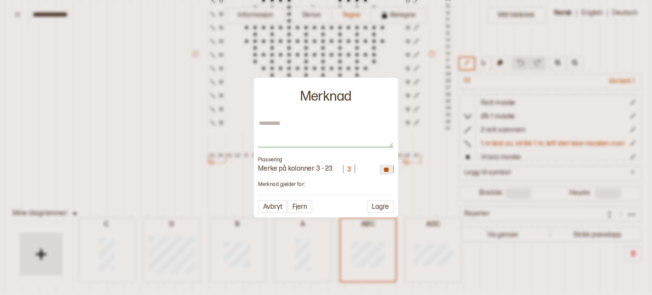
click at [322, 140] on textarea at bounding box center [325, 134] width 135 height 28
type textarea "*"
click at [377, 203] on button "Lagre" at bounding box center [380, 206] width 27 height 13
type textarea "*"
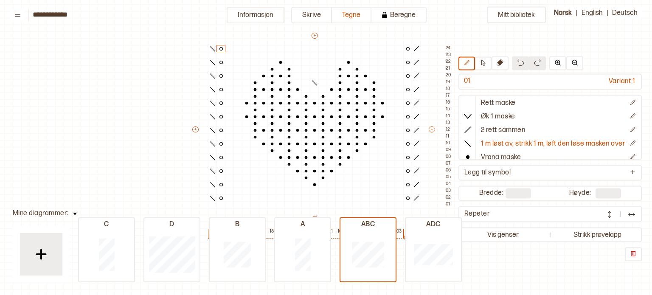
scroll to position [50, 13]
click at [524, 13] on button "Mitt bibliotek" at bounding box center [516, 15] width 59 height 17
type input "*"
type input "**"
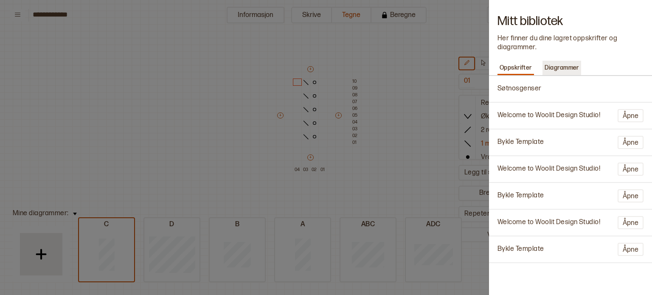
click at [547, 72] on p "Diagrammer" at bounding box center [561, 68] width 39 height 12
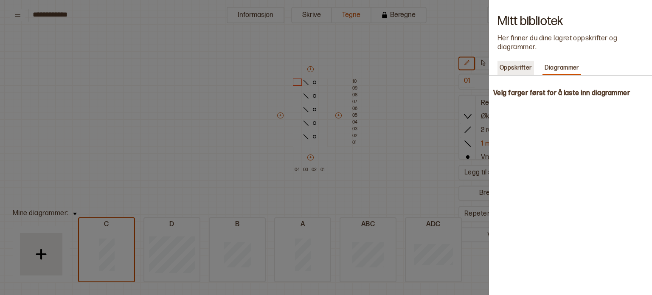
click at [528, 62] on p "Oppskrifter" at bounding box center [515, 68] width 36 height 12
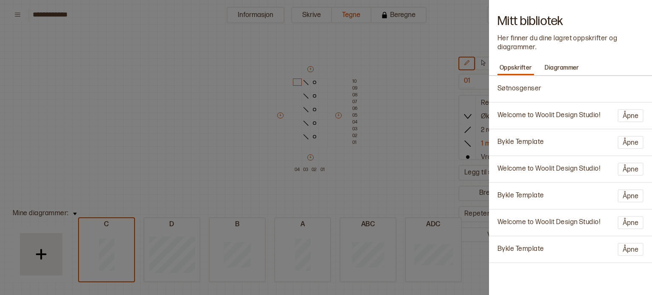
click at [526, 91] on p "Søtnosgenser" at bounding box center [519, 88] width 44 height 9
click at [199, 105] on div at bounding box center [326, 147] width 652 height 295
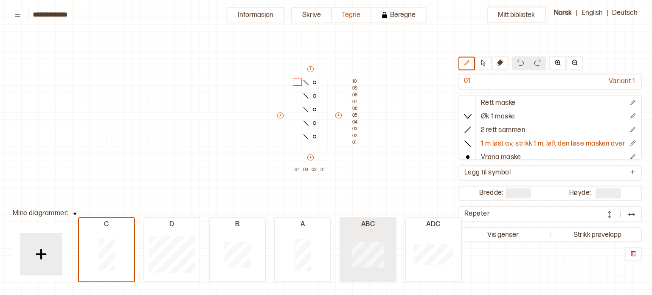
type input "**"
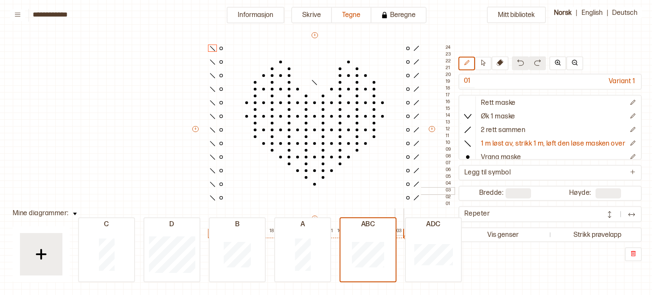
scroll to position [156, 13]
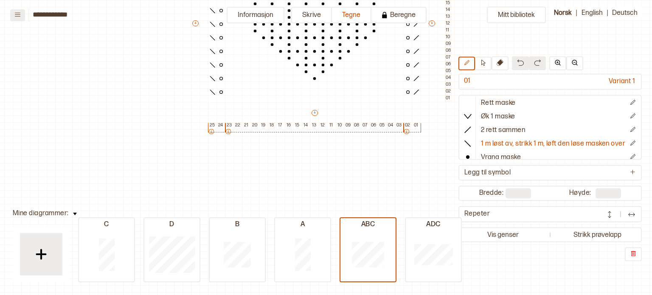
click at [20, 15] on icon at bounding box center [17, 14] width 6 height 6
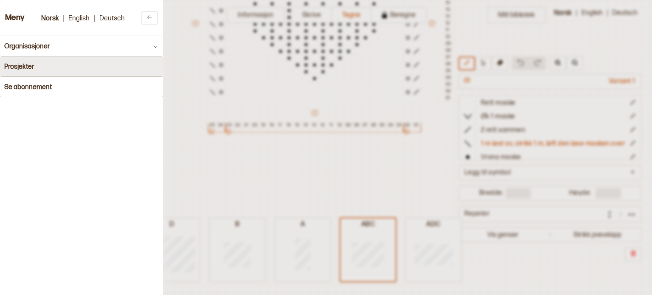
click at [121, 69] on button "Prosjekter" at bounding box center [81, 66] width 163 height 20
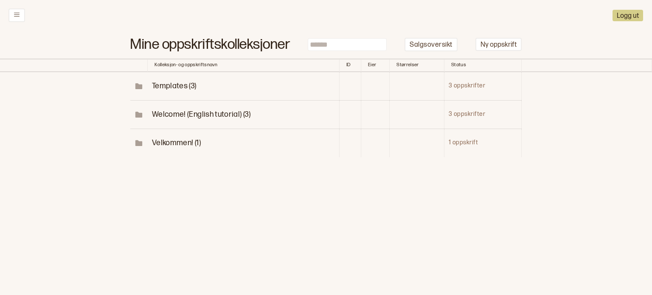
click at [190, 146] on span "Velkommen! (1)" at bounding box center [176, 142] width 49 height 9
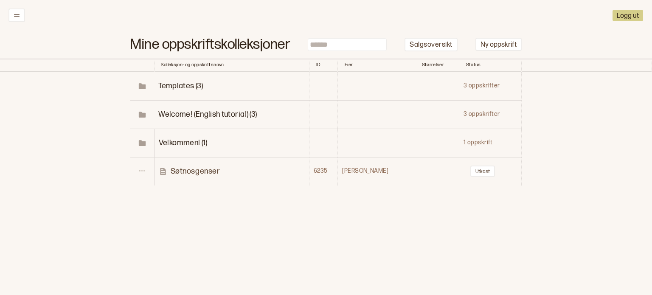
click at [201, 171] on p "Søtnosgenser" at bounding box center [195, 171] width 49 height 10
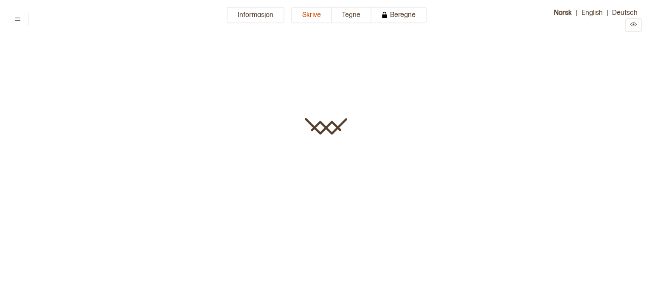
type input "**********"
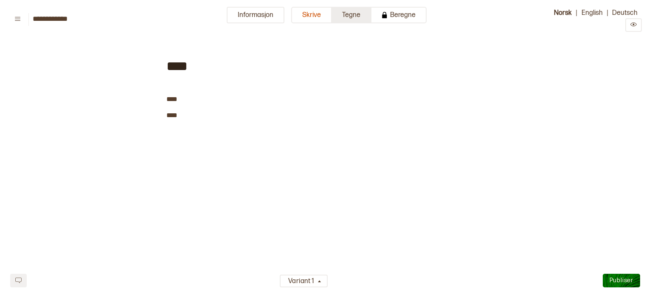
click at [361, 17] on button "Tegne" at bounding box center [351, 15] width 39 height 17
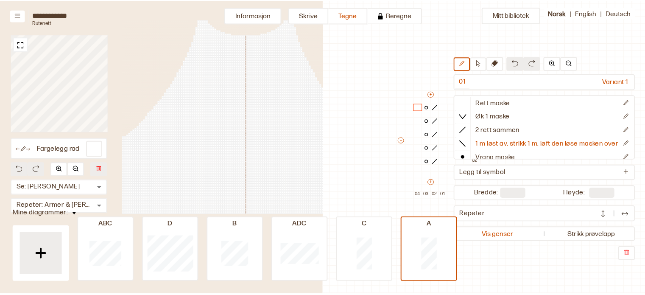
scroll to position [126, 0]
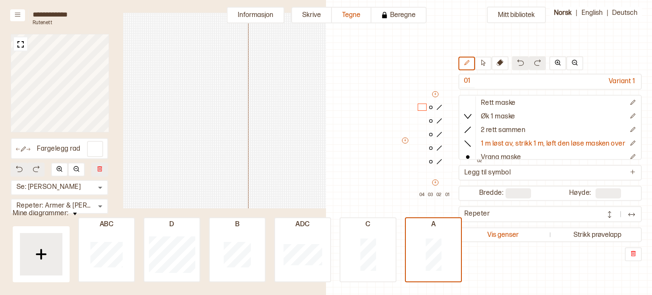
click at [73, 215] on img at bounding box center [75, 214] width 4 height 3
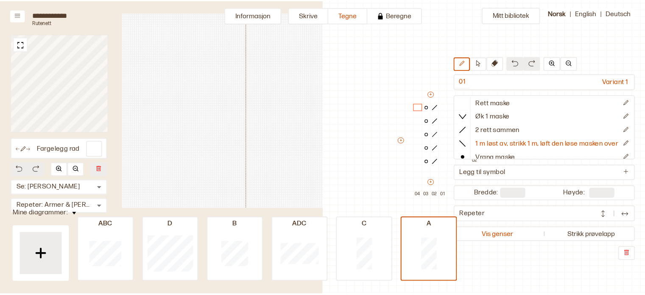
scroll to position [59, 0]
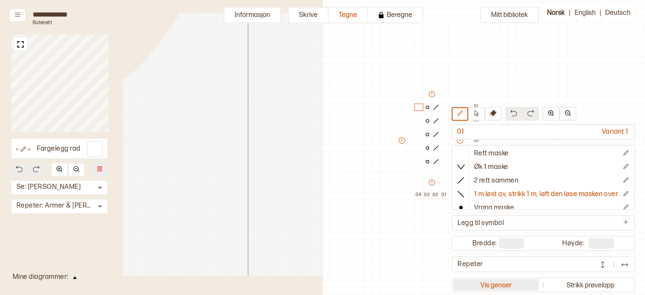
click at [501, 285] on button "Vis genser" at bounding box center [496, 284] width 85 height 11
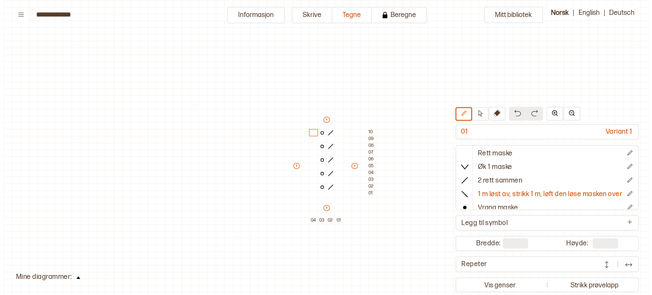
scroll to position [25, 12]
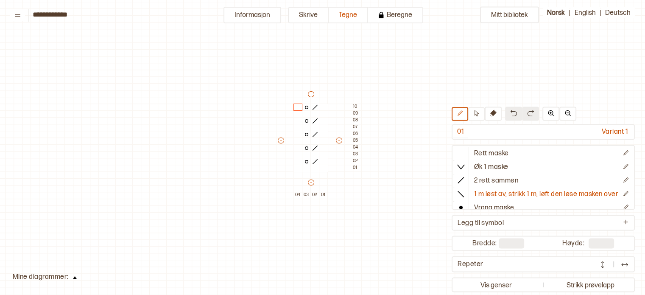
click at [56, 281] on div "Mitt bibliotek 01 Variant 1 Rett maske Øk 1 maske 2 rett sammen 1 m løst av, st…" at bounding box center [633, 270] width 1291 height 590
click at [78, 281] on button at bounding box center [75, 276] width 12 height 11
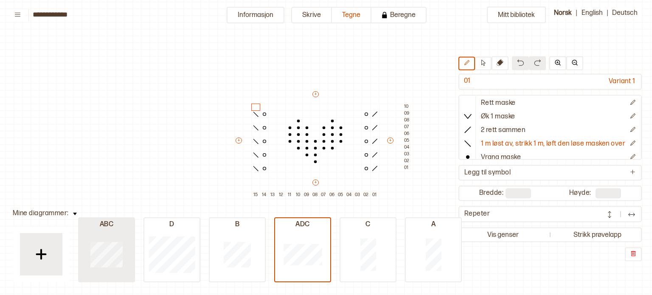
type input "**"
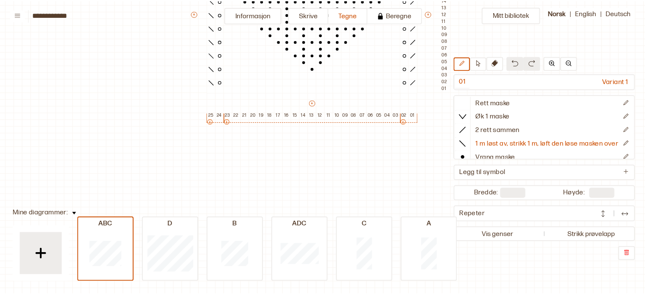
scroll to position [165, 12]
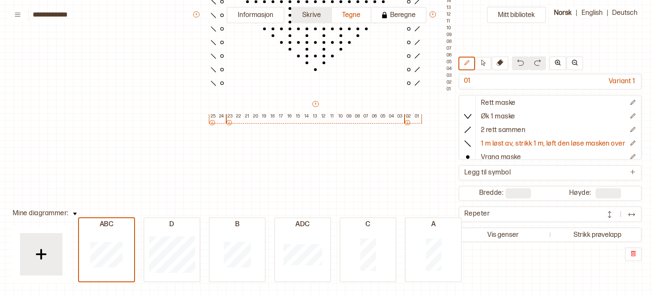
click at [311, 17] on button "Skrive" at bounding box center [311, 15] width 41 height 17
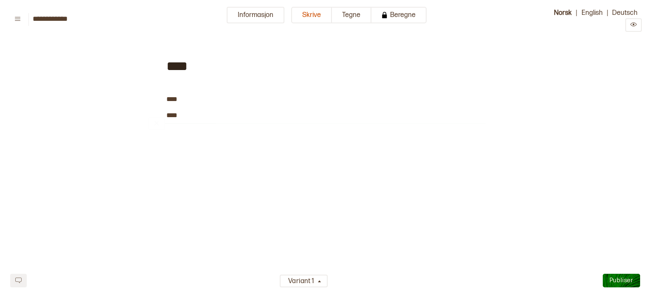
click at [227, 154] on div "**** ﻿ **** ﻿ **** ﻿ ﻿ ﻿" at bounding box center [325, 163] width 319 height 243
click at [215, 127] on span "﻿" at bounding box center [196, 132] width 60 height 11
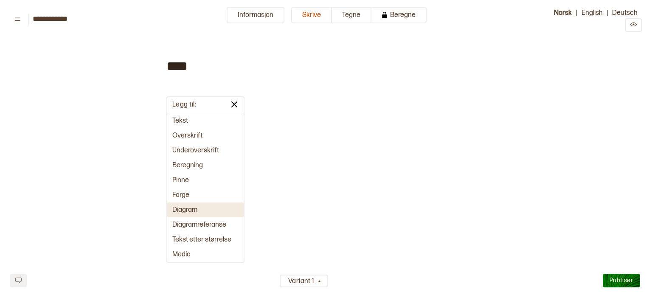
click at [207, 215] on button "Diagram" at bounding box center [205, 209] width 76 height 15
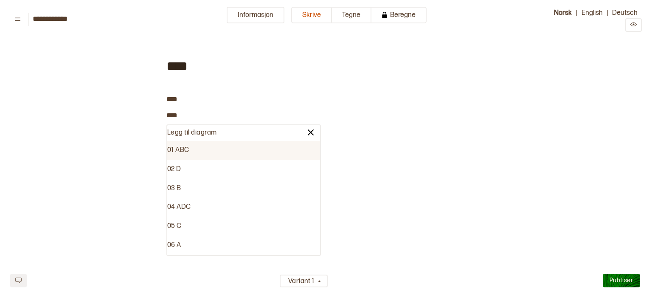
click at [191, 146] on div "01 ABC" at bounding box center [243, 150] width 153 height 19
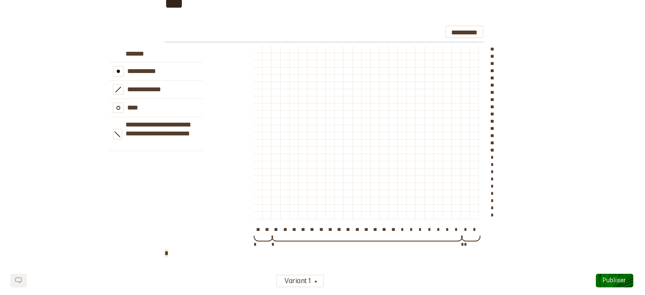
scroll to position [173, 0]
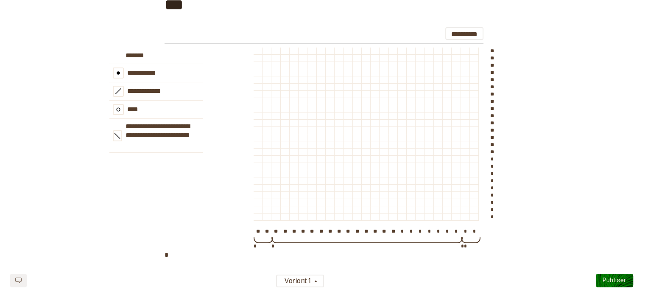
click at [399, 157] on div at bounding box center [402, 159] width 8 height 7
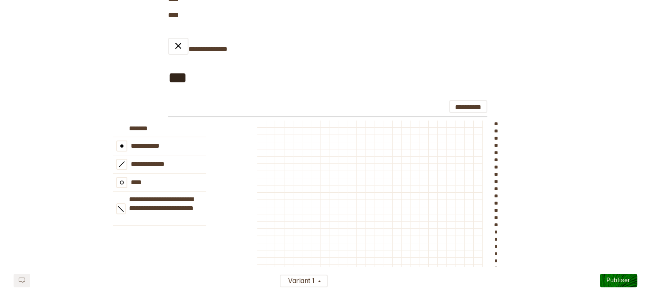
scroll to position [0, 0]
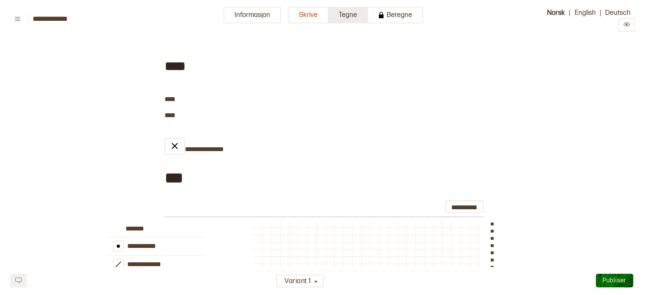
click at [355, 11] on button "Tegne" at bounding box center [348, 15] width 39 height 17
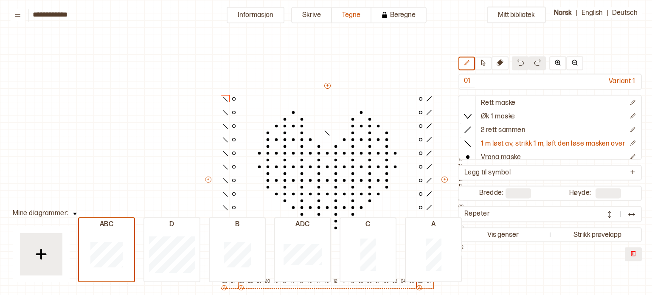
scroll to position [39, 13]
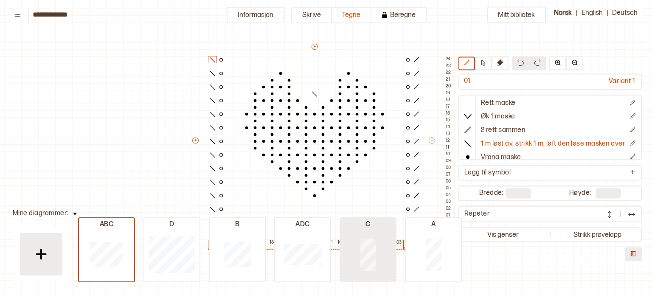
type input "*"
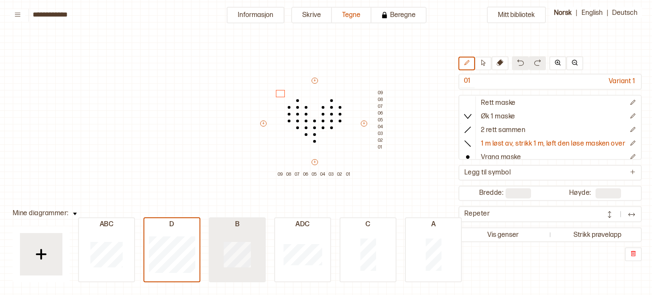
type input "**"
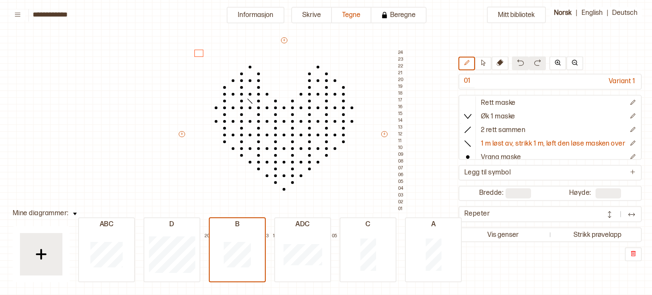
scroll to position [45, 44]
click at [463, 102] on icon at bounding box center [467, 102] width 8 height 8
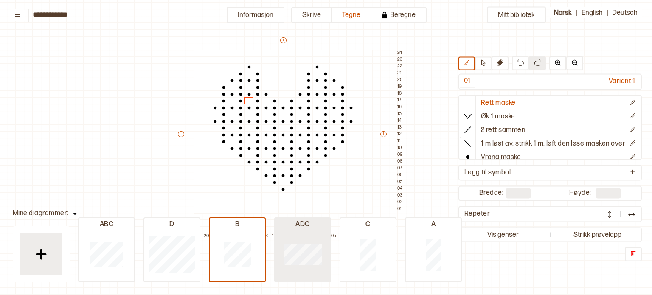
type input "**"
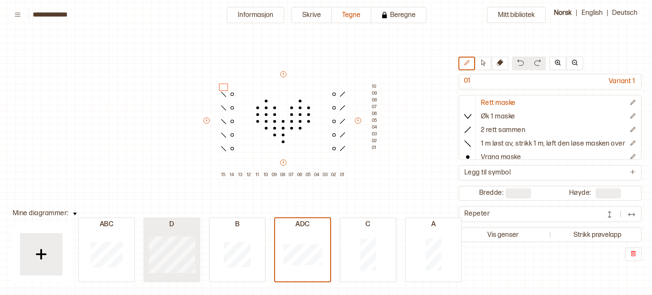
type input "*"
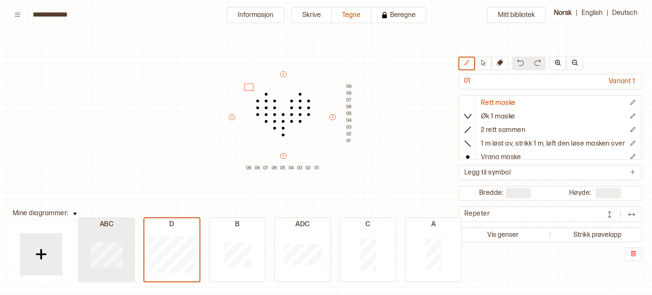
type input "**"
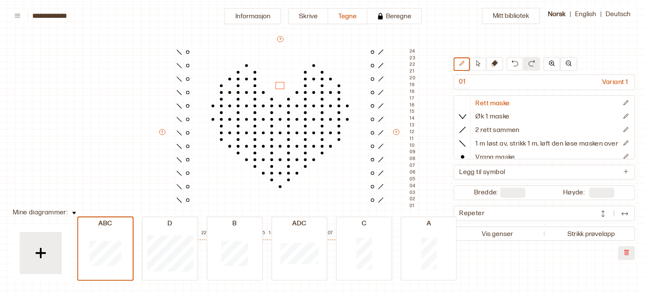
scroll to position [37, 44]
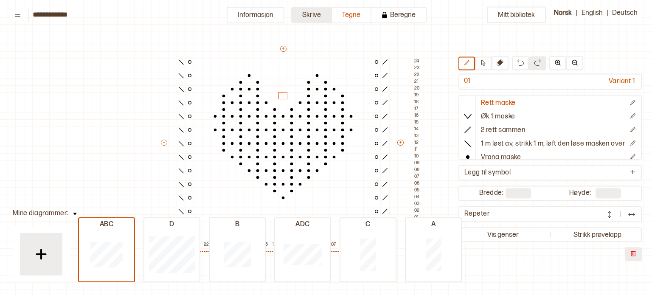
click at [318, 15] on button "Skrive" at bounding box center [311, 15] width 41 height 17
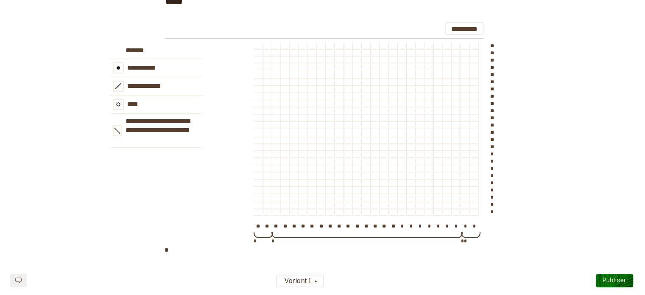
scroll to position [185, 0]
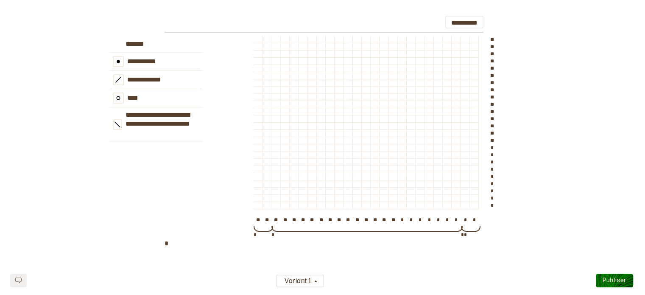
click at [286, 123] on div at bounding box center [285, 126] width 8 height 7
click at [321, 154] on div at bounding box center [321, 154] width 8 height 7
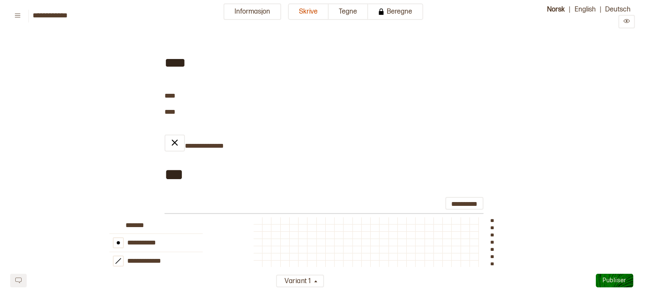
scroll to position [0, 0]
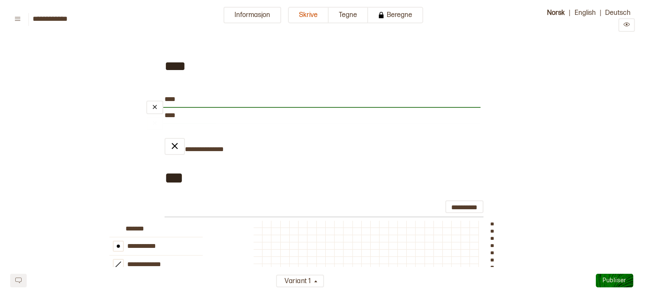
click at [266, 106] on div "﻿" at bounding box center [313, 107] width 334 height 7
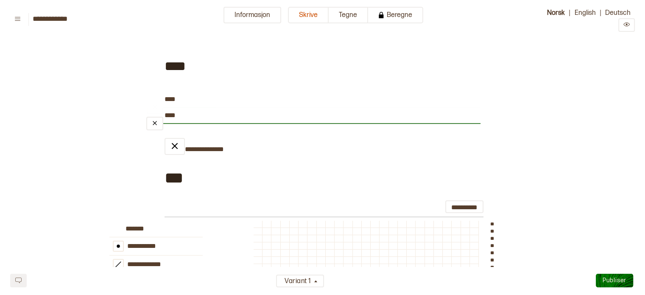
click at [266, 124] on div "﻿" at bounding box center [313, 123] width 334 height 7
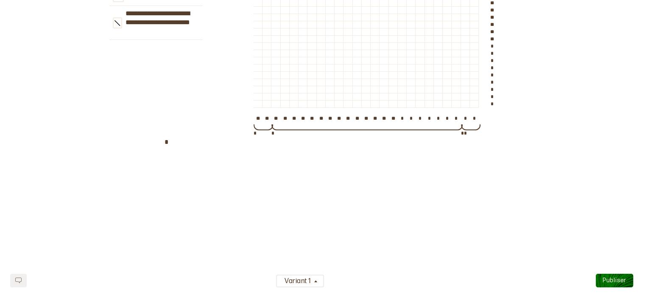
click at [261, 231] on div "**********" at bounding box center [323, 25] width 316 height 538
click at [280, 186] on div "**********" at bounding box center [323, 25] width 316 height 538
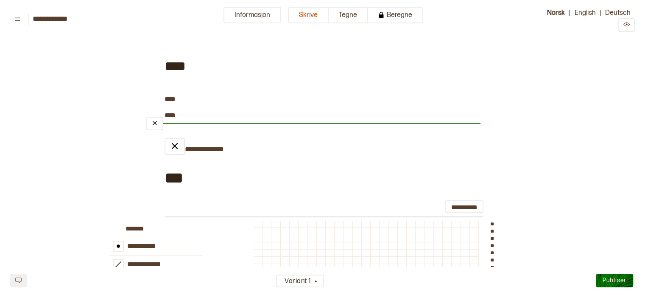
click at [231, 127] on div "﻿" at bounding box center [313, 123] width 334 height 7
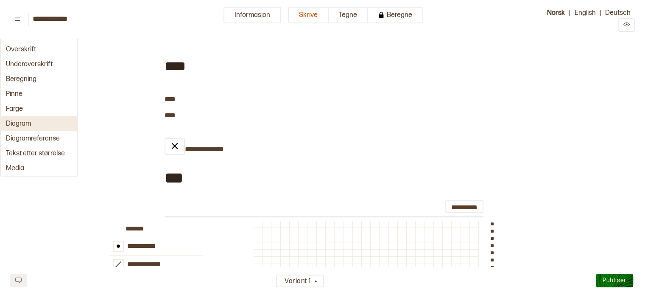
click at [25, 121] on button "Diagram" at bounding box center [39, 123] width 76 height 15
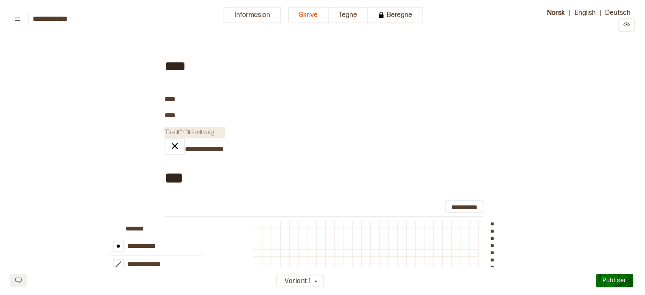
click at [195, 133] on span "﻿" at bounding box center [195, 132] width 60 height 11
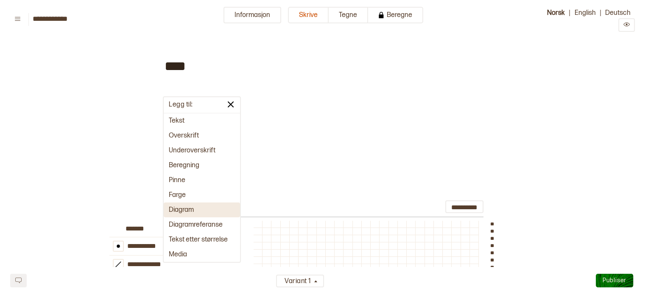
click at [185, 205] on button "Diagram" at bounding box center [202, 209] width 76 height 15
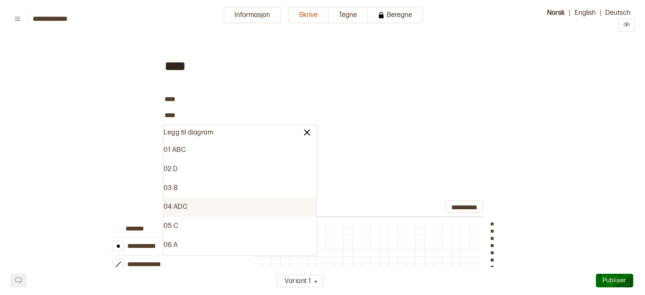
click at [174, 209] on div "04 ADC" at bounding box center [240, 207] width 153 height 19
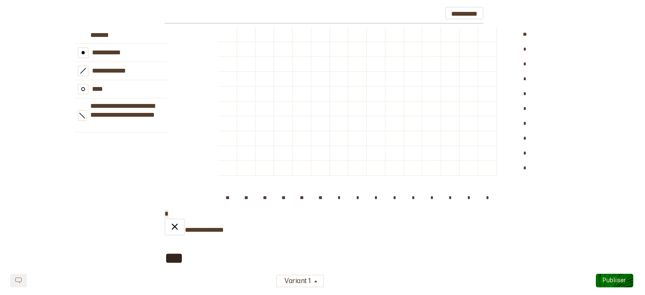
scroll to position [184, 0]
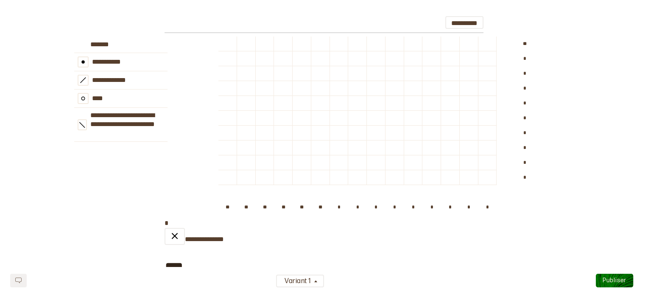
click at [174, 209] on div "**********" at bounding box center [322, 127] width 625 height 182
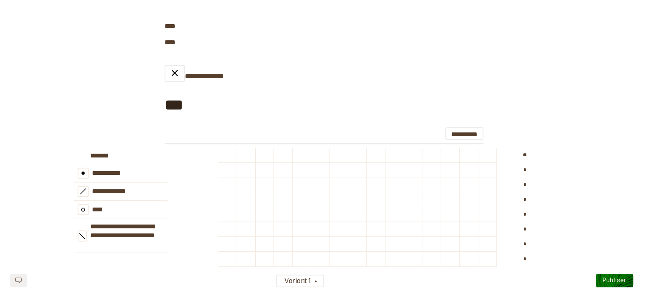
scroll to position [72, 0]
click at [177, 78] on img at bounding box center [175, 74] width 10 height 10
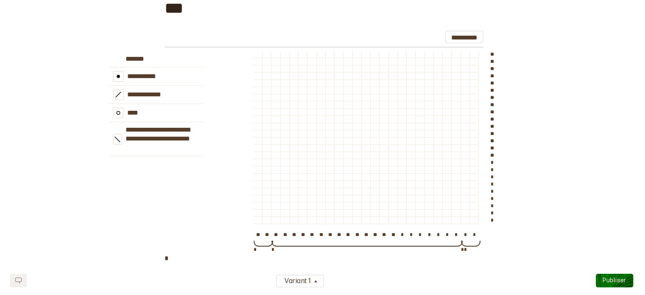
scroll to position [171, 0]
click at [297, 157] on div at bounding box center [294, 154] width 8 height 7
click at [479, 36] on button "**********" at bounding box center [465, 36] width 39 height 13
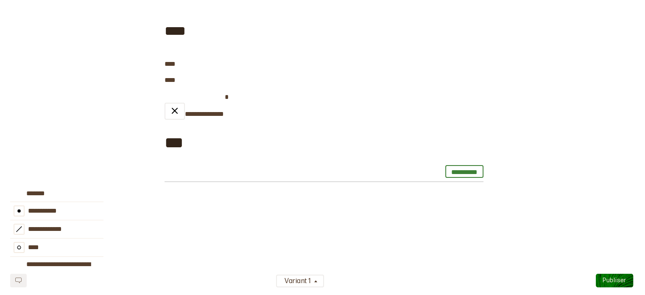
scroll to position [0, 0]
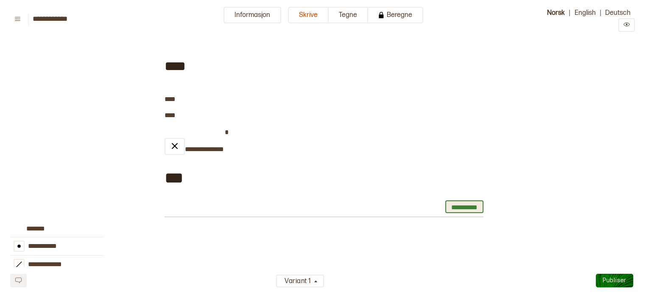
click at [465, 209] on button "**********" at bounding box center [465, 206] width 39 height 13
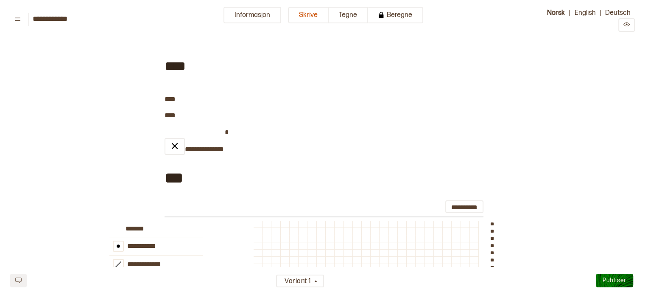
click at [211, 149] on div "**********" at bounding box center [324, 280] width 319 height 285
click at [171, 144] on img at bounding box center [175, 146] width 10 height 10
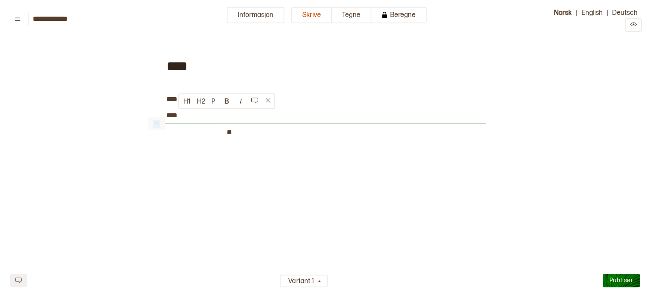
drag, startPoint x: 179, startPoint y: 116, endPoint x: 156, endPoint y: 118, distance: 22.9
click at [166, 118] on div "**** ﻿ **** ﻿ **** ﻿ ﻿ ﻿" at bounding box center [325, 89] width 319 height 95
click at [176, 118] on span "****" at bounding box center [171, 115] width 11 height 6
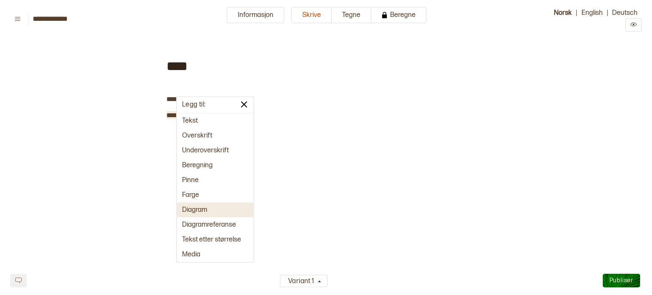
click at [200, 209] on button "Diagram" at bounding box center [215, 209] width 76 height 15
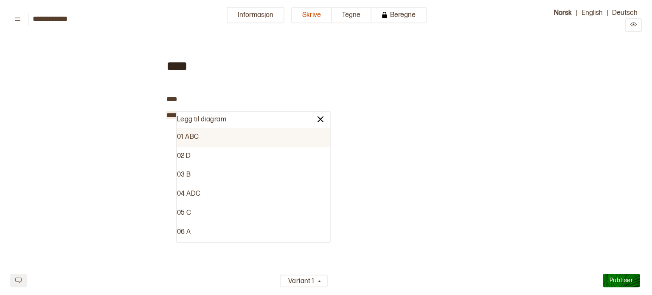
click at [200, 132] on div "01 ABC" at bounding box center [253, 137] width 153 height 19
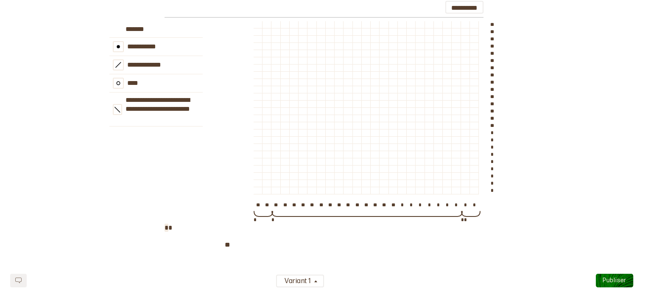
scroll to position [182, 0]
click at [345, 39] on div at bounding box center [348, 38] width 8 height 7
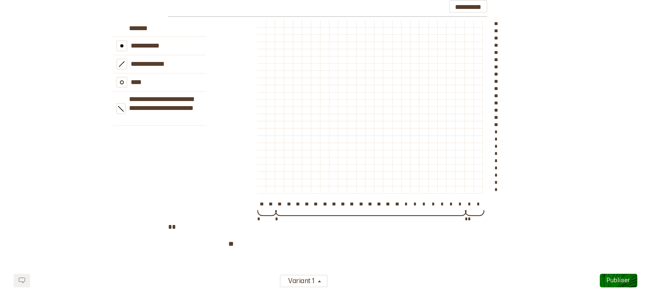
scroll to position [0, 0]
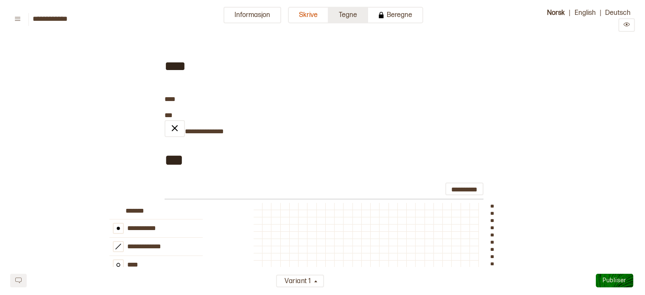
click at [359, 18] on button "Tegne" at bounding box center [348, 15] width 39 height 17
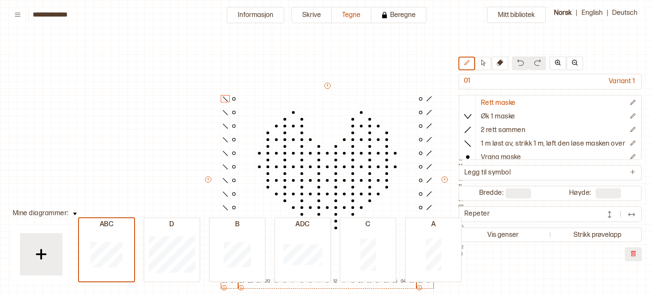
scroll to position [39, 13]
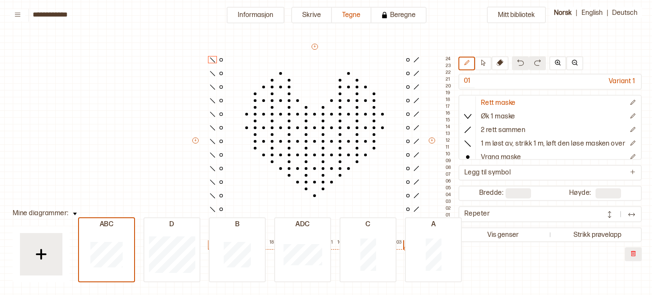
click at [490, 238] on button "Vis genser" at bounding box center [502, 234] width 85 height 11
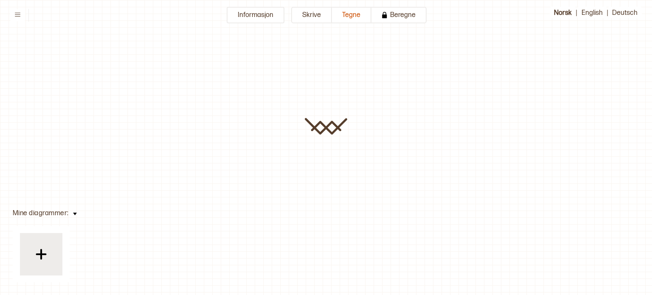
type input "**********"
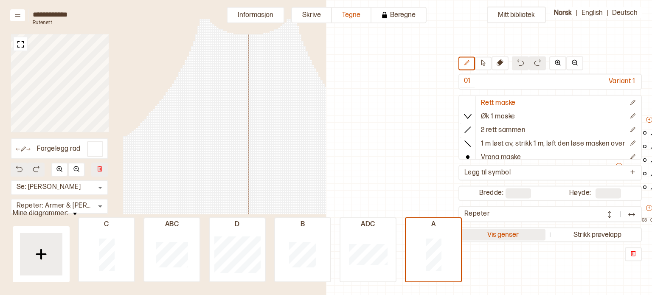
scroll to position [25, 214]
click at [498, 234] on button "Vis genser" at bounding box center [502, 234] width 85 height 11
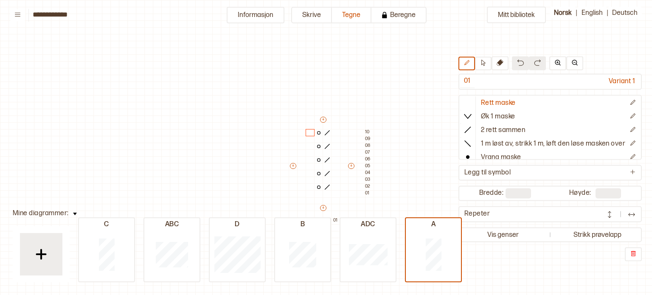
scroll to position [25, 8]
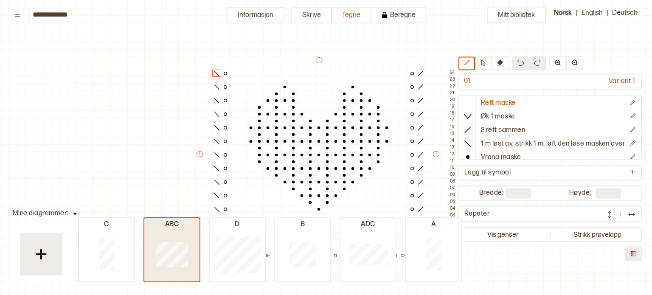
type input "**"
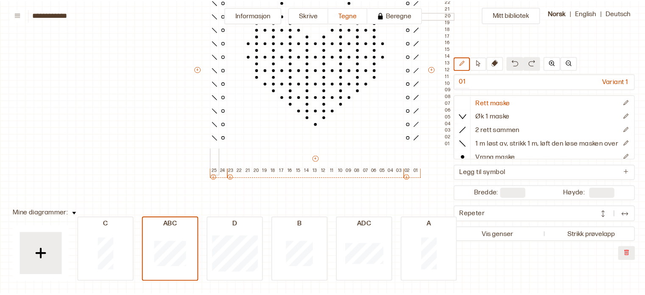
scroll to position [75, 8]
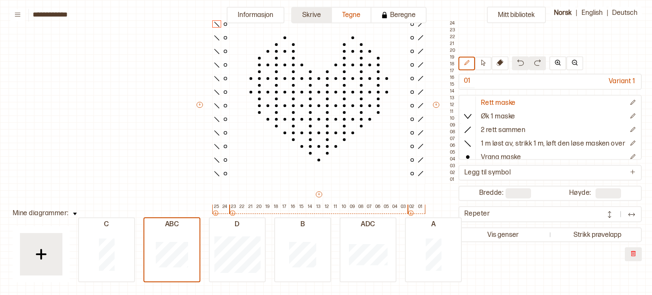
click at [305, 11] on button "Skrive" at bounding box center [311, 15] width 41 height 17
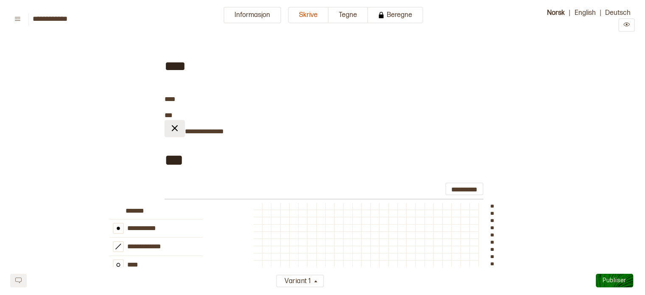
click at [180, 131] on button at bounding box center [175, 128] width 20 height 17
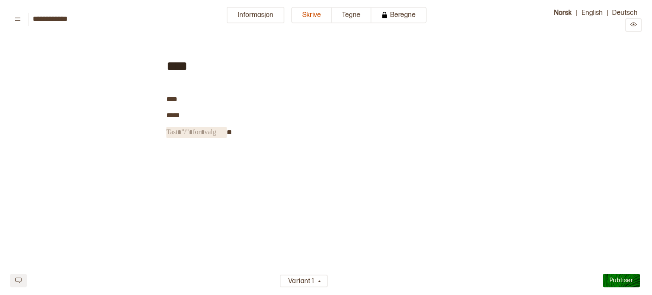
click at [188, 135] on span "﻿" at bounding box center [196, 132] width 60 height 11
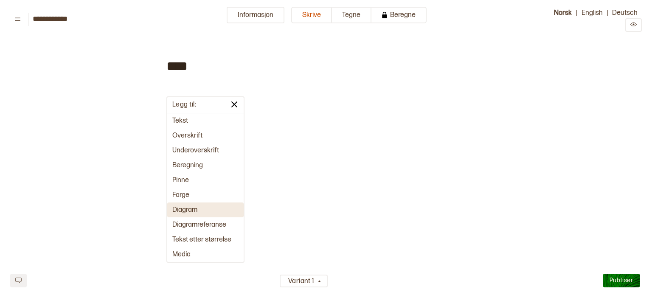
click at [185, 209] on button "Diagram" at bounding box center [205, 209] width 76 height 15
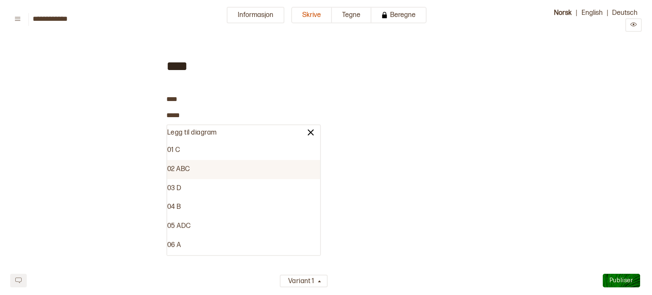
click at [190, 165] on div "02 ABC" at bounding box center [243, 169] width 153 height 19
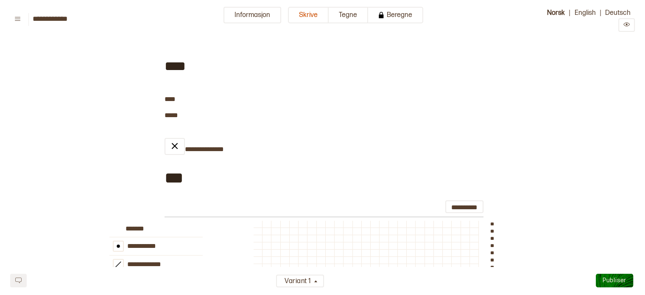
scroll to position [199, 0]
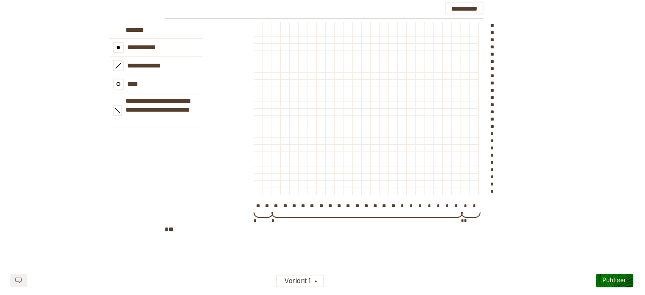
click at [110, 188] on div "**********" at bounding box center [155, 123] width 93 height 202
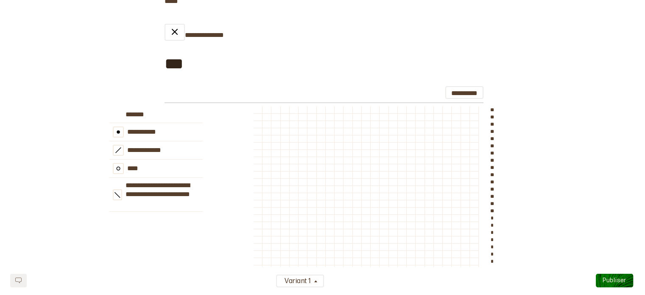
scroll to position [110, 0]
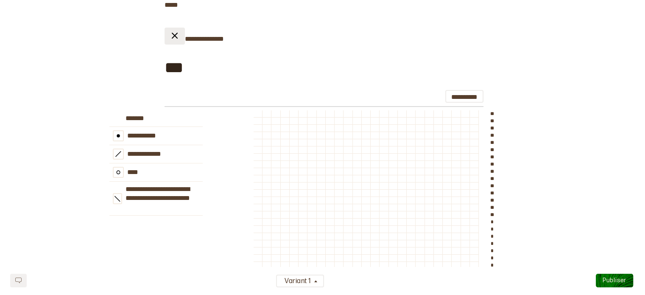
click at [181, 42] on button at bounding box center [175, 36] width 20 height 17
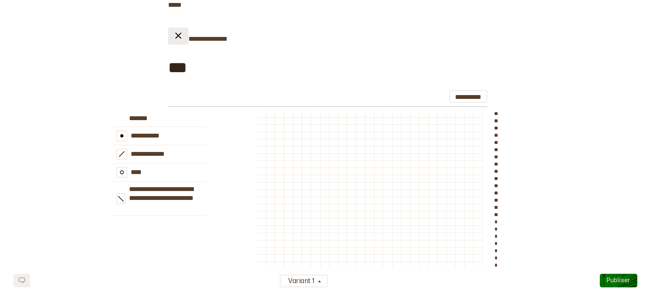
scroll to position [0, 0]
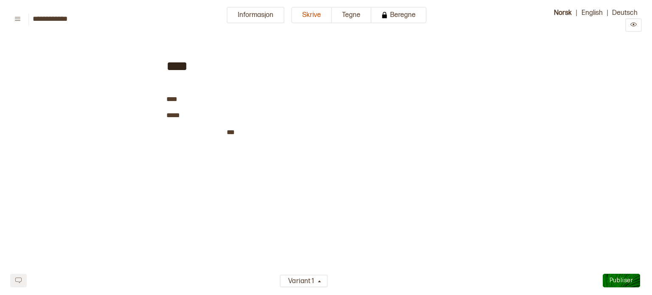
click at [344, 25] on html "**********" at bounding box center [326, 143] width 652 height 286
click at [350, 12] on button "Tegne" at bounding box center [351, 15] width 39 height 17
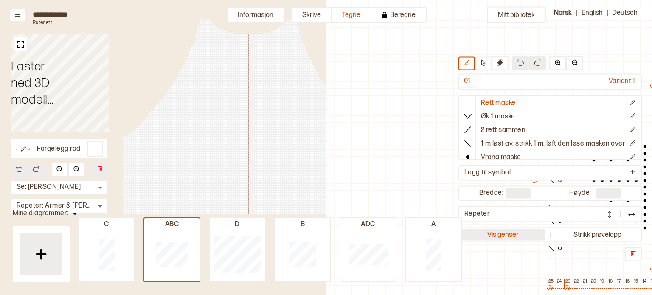
scroll to position [39, 307]
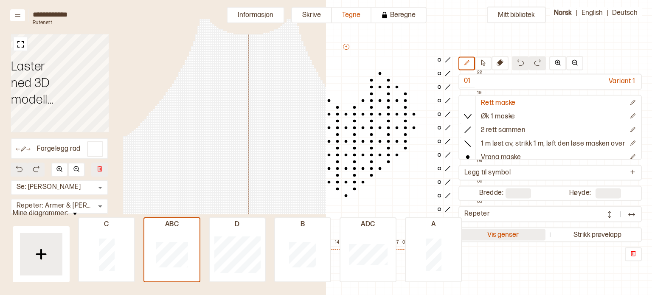
click at [494, 234] on button "Vis genser" at bounding box center [502, 234] width 85 height 11
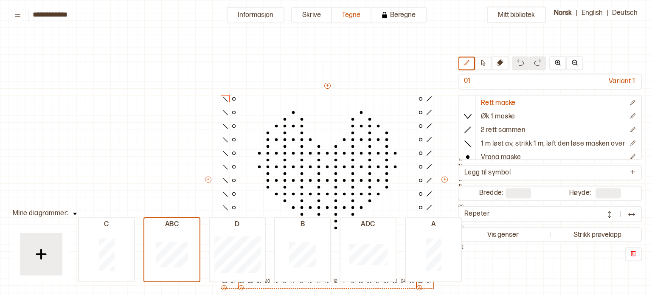
scroll to position [39, 13]
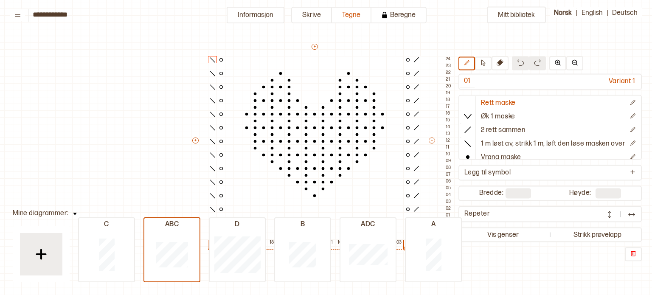
click at [156, 50] on div "Mitt bibliotek 01 Variant 1 Rett maske Øk 1 maske 2 rett sammen 1 m løst av, st…" at bounding box center [638, 256] width 1303 height 590
